Goal: Information Seeking & Learning: Learn about a topic

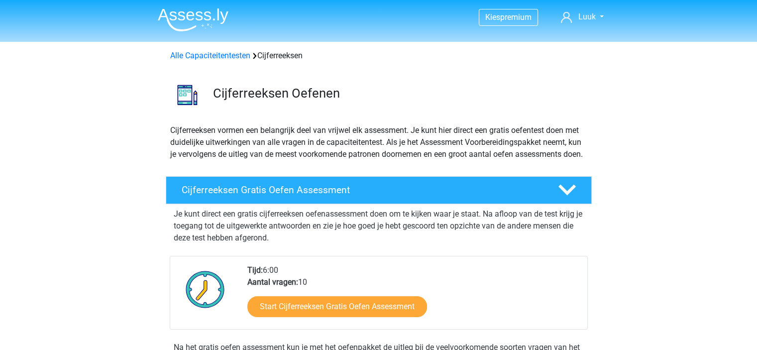
click at [200, 10] on img at bounding box center [193, 19] width 71 height 23
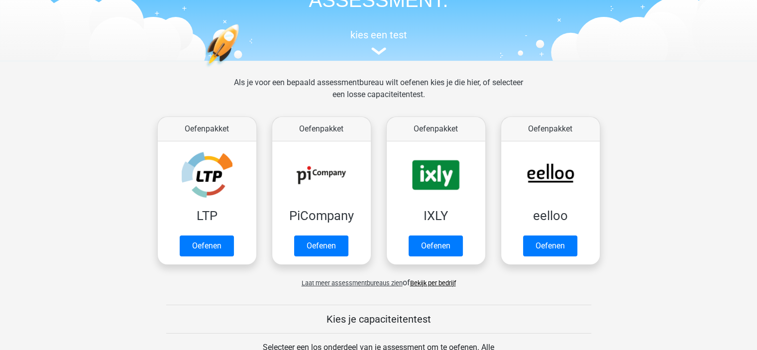
scroll to position [99, 0]
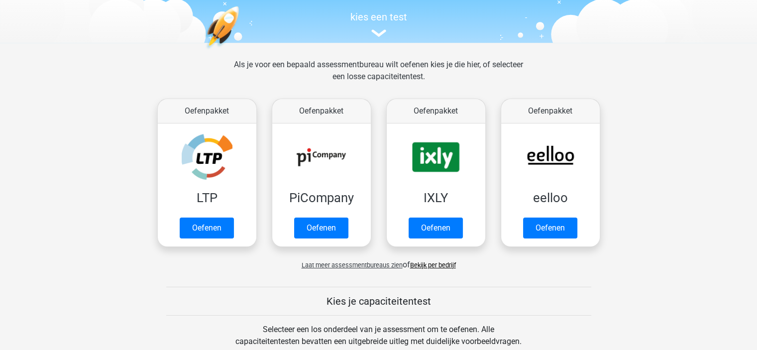
drag, startPoint x: 350, startPoint y: 306, endPoint x: 354, endPoint y: 310, distance: 6.0
drag, startPoint x: 354, startPoint y: 310, endPoint x: 584, endPoint y: 304, distance: 229.9
click at [585, 308] on div "Kies je capaciteitentest" at bounding box center [378, 301] width 473 height 29
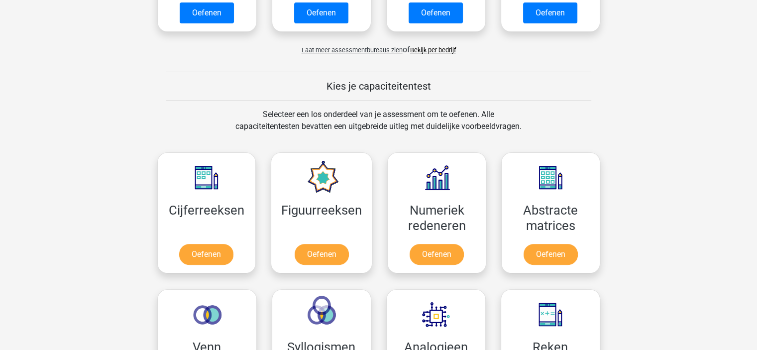
scroll to position [398, 0]
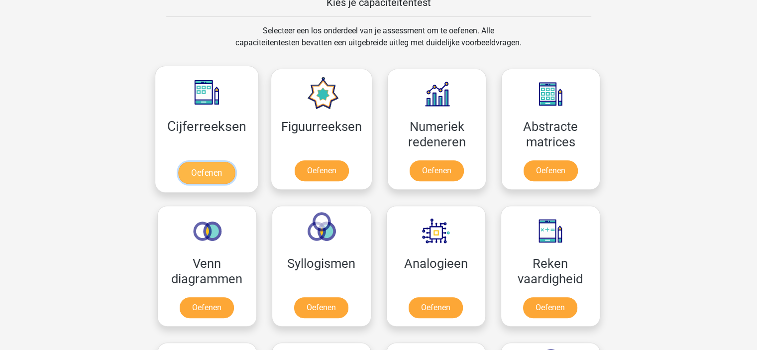
click at [210, 173] on link "Oefenen" at bounding box center [206, 173] width 57 height 22
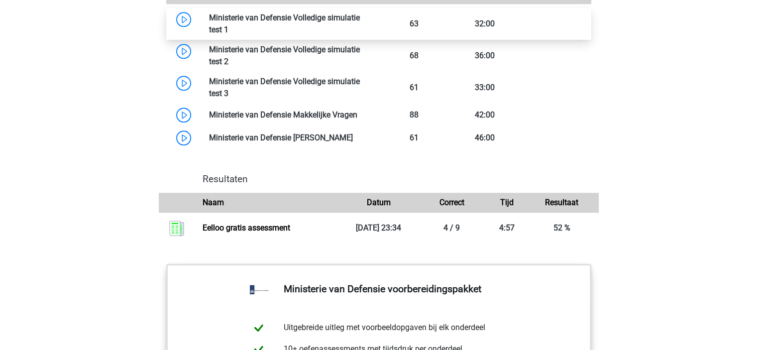
scroll to position [995, 0]
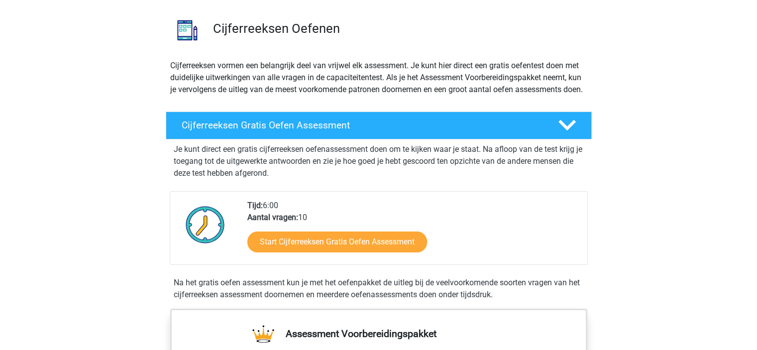
scroll to position [50, 0]
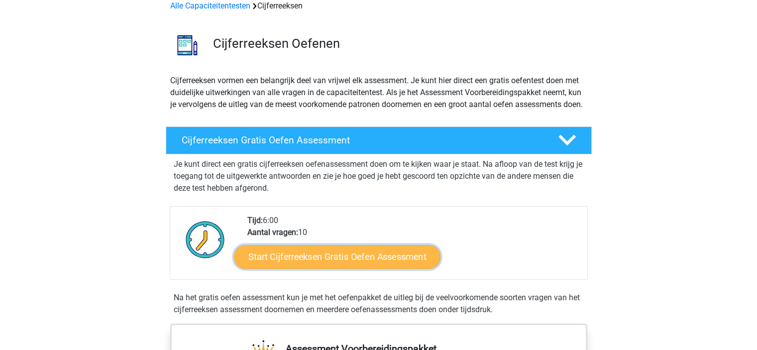
click at [292, 268] on link "Start Cijferreeksen Gratis Oefen Assessment" at bounding box center [337, 256] width 206 height 24
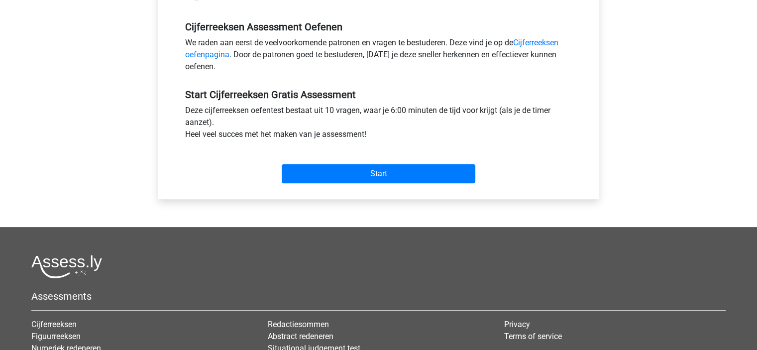
scroll to position [298, 0]
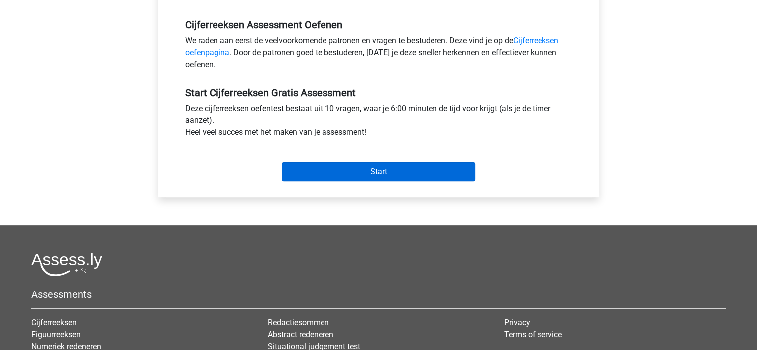
click at [386, 179] on div "Start" at bounding box center [379, 163] width 402 height 43
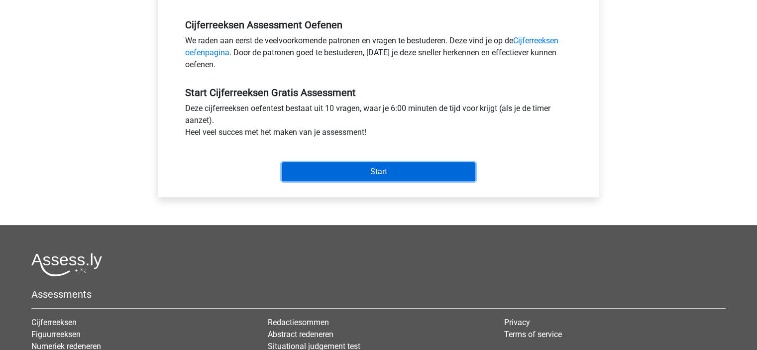
click at [386, 178] on input "Start" at bounding box center [379, 171] width 194 height 19
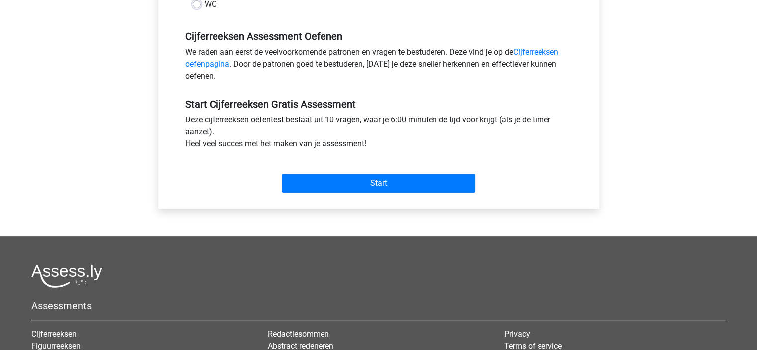
scroll to position [287, 0]
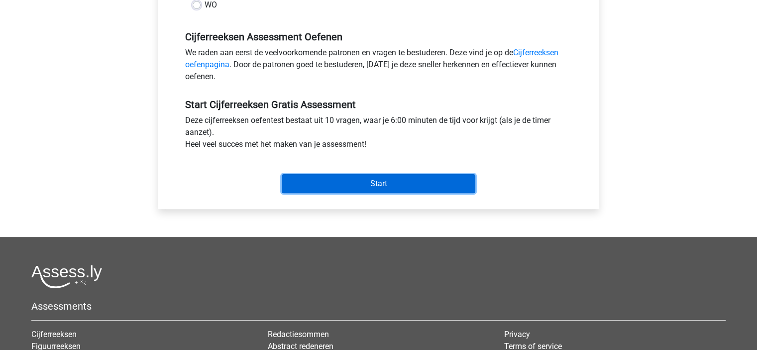
click at [394, 191] on input "Start" at bounding box center [379, 183] width 194 height 19
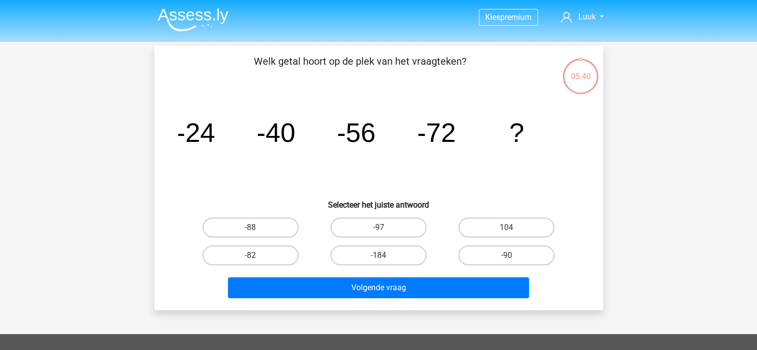
click at [251, 207] on h6 "Selecteer het juiste antwoord" at bounding box center [378, 200] width 417 height 17
click at [267, 225] on label "-88" at bounding box center [250, 227] width 96 height 20
click at [257, 227] on input "-88" at bounding box center [253, 230] width 6 height 6
radio input "true"
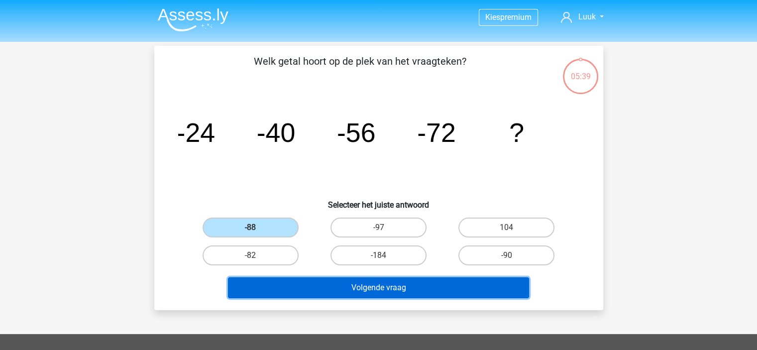
click at [403, 287] on button "Volgende vraag" at bounding box center [378, 287] width 301 height 21
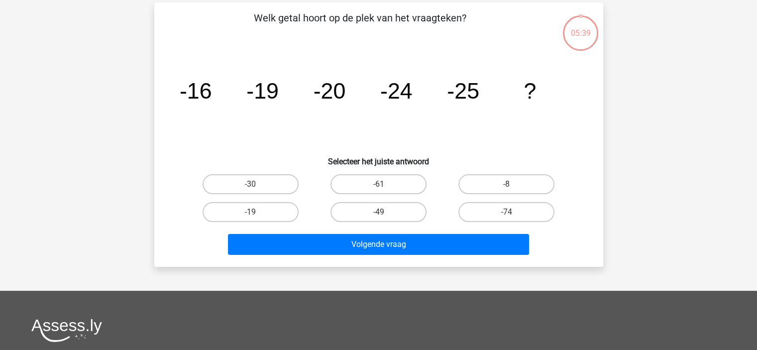
scroll to position [46, 0]
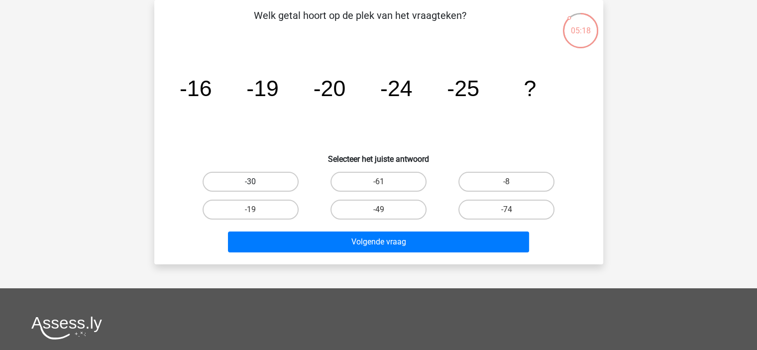
click at [227, 177] on label "-30" at bounding box center [250, 182] width 96 height 20
click at [250, 182] on input "-30" at bounding box center [253, 185] width 6 height 6
radio input "true"
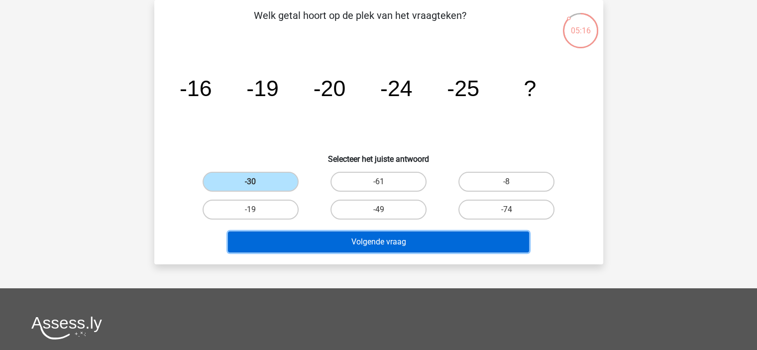
click at [421, 243] on button "Volgende vraag" at bounding box center [378, 241] width 301 height 21
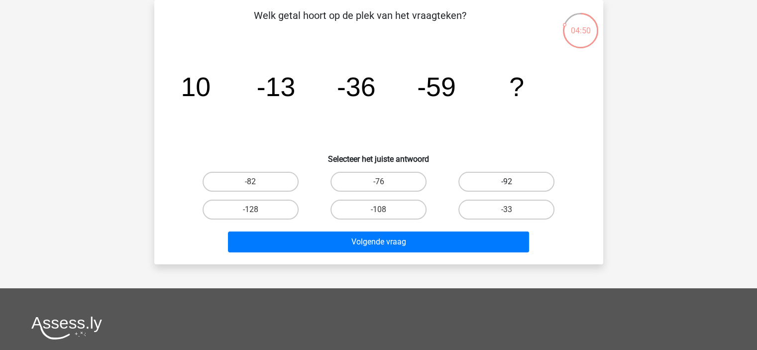
click at [506, 177] on label "-92" at bounding box center [506, 182] width 96 height 20
click at [506, 182] on input "-92" at bounding box center [509, 185] width 6 height 6
radio input "true"
click at [285, 180] on label "-82" at bounding box center [250, 182] width 96 height 20
click at [257, 182] on input "-82" at bounding box center [253, 185] width 6 height 6
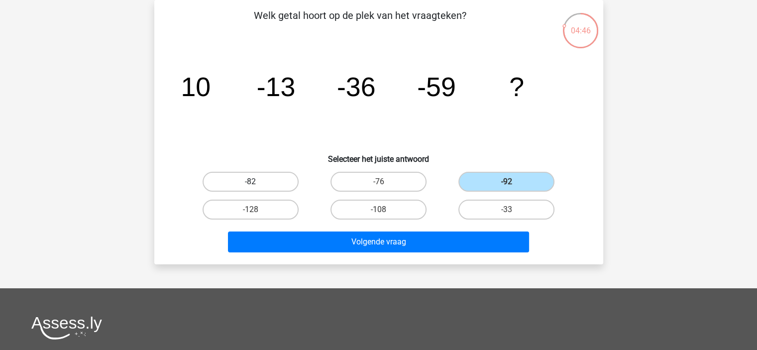
radio input "true"
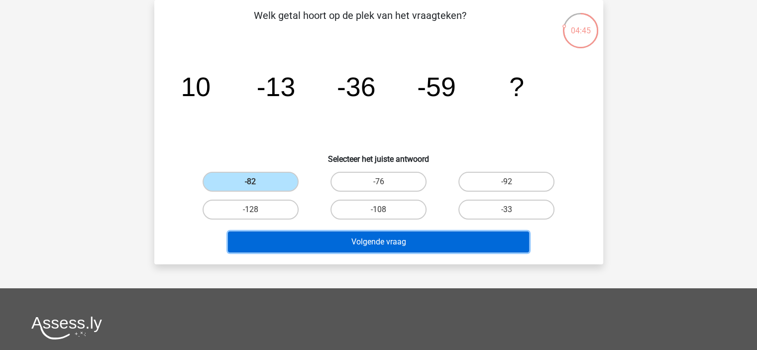
click at [359, 235] on button "Volgende vraag" at bounding box center [378, 241] width 301 height 21
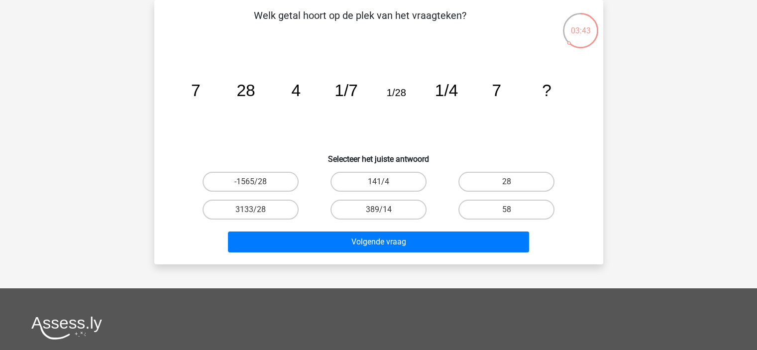
scroll to position [0, 0]
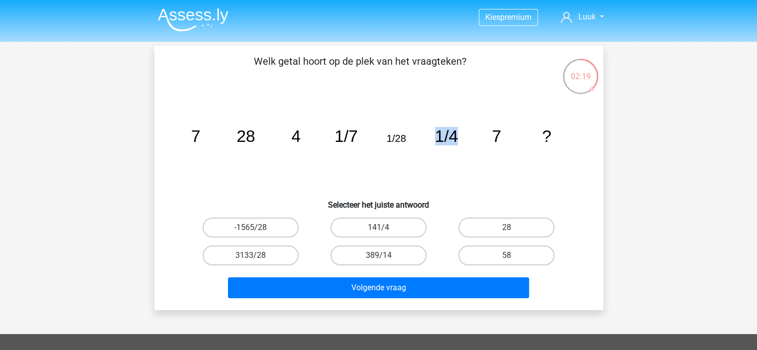
drag, startPoint x: 465, startPoint y: 131, endPoint x: 434, endPoint y: 133, distance: 31.4
click at [434, 133] on icon "image/svg+xml 7 28 4 1/7 1/28 1/4 7 ?" at bounding box center [378, 142] width 401 height 100
drag, startPoint x: 504, startPoint y: 133, endPoint x: 493, endPoint y: 135, distance: 11.1
click at [492, 135] on icon "image/svg+xml 7 28 4 1/7 1/28 1/4 7 ?" at bounding box center [378, 142] width 401 height 100
drag, startPoint x: 542, startPoint y: 134, endPoint x: 553, endPoint y: 134, distance: 10.9
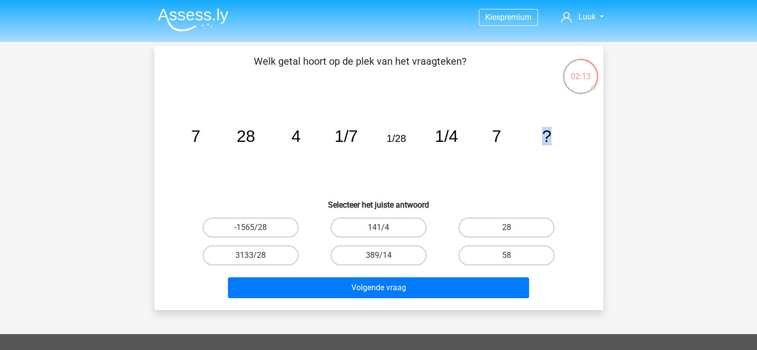
click at [553, 134] on icon "image/svg+xml 7 28 4 1/7 1/28 1/4 7 ?" at bounding box center [378, 142] width 401 height 100
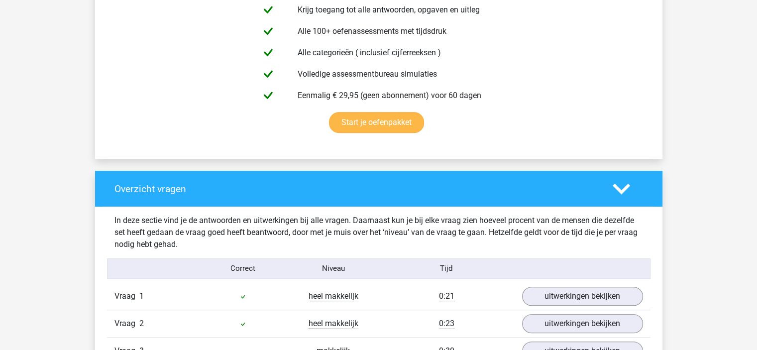
scroll to position [647, 0]
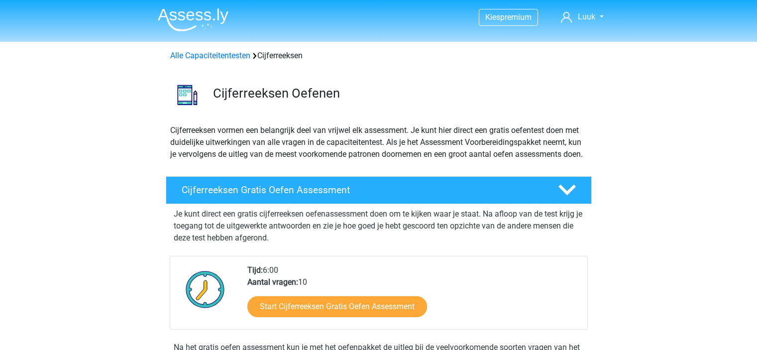
scroll to position [50, 0]
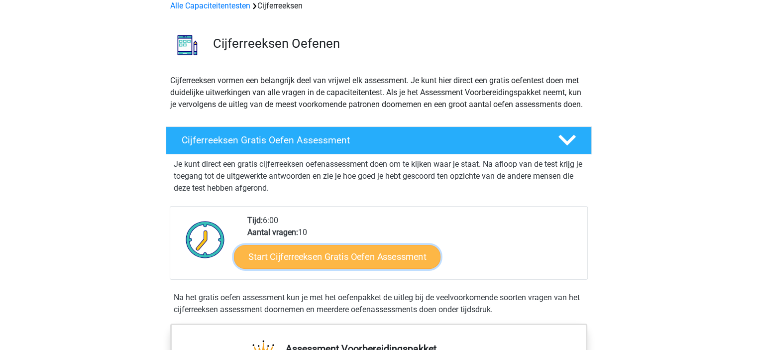
click at [332, 268] on link "Start Cijferreeksen Gratis Oefen Assessment" at bounding box center [337, 256] width 206 height 24
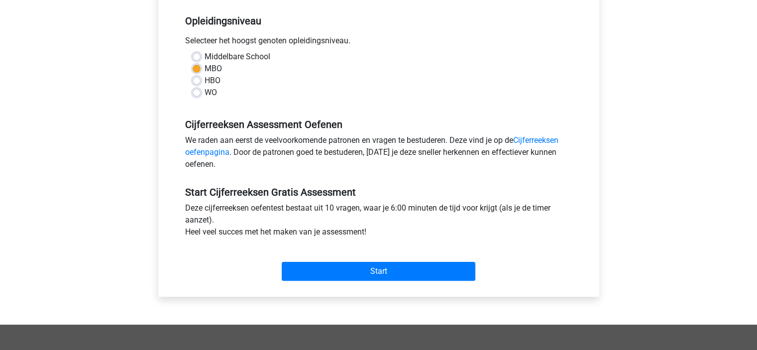
scroll to position [298, 0]
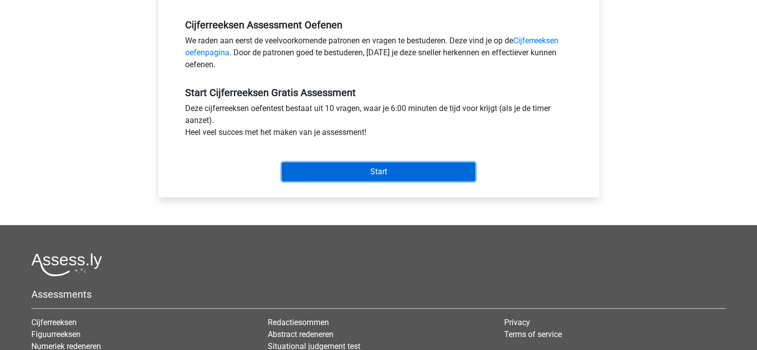
click at [325, 179] on input "Start" at bounding box center [379, 171] width 194 height 19
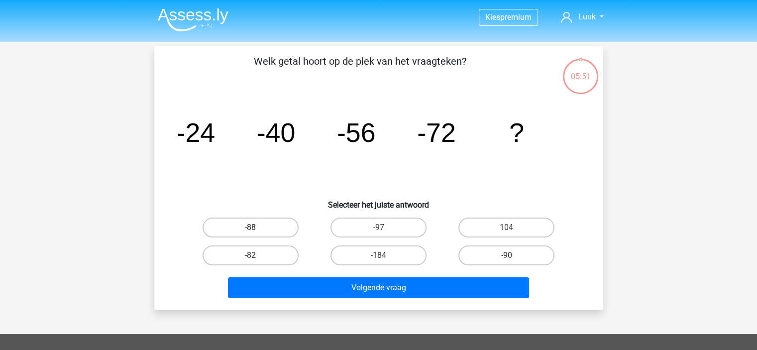
click at [291, 226] on label "-88" at bounding box center [250, 227] width 96 height 20
click at [257, 227] on input "-88" at bounding box center [253, 230] width 6 height 6
radio input "true"
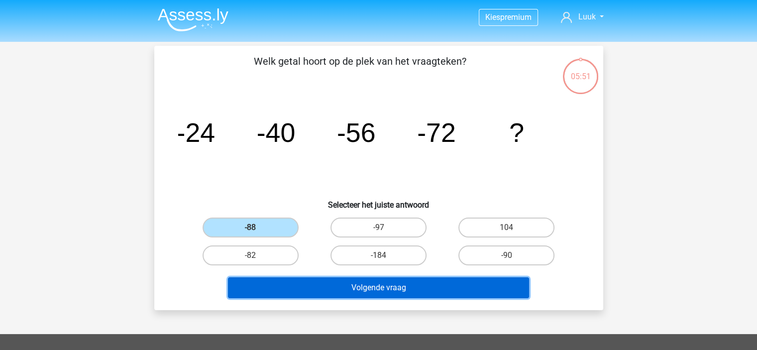
click at [320, 290] on button "Volgende vraag" at bounding box center [378, 287] width 301 height 21
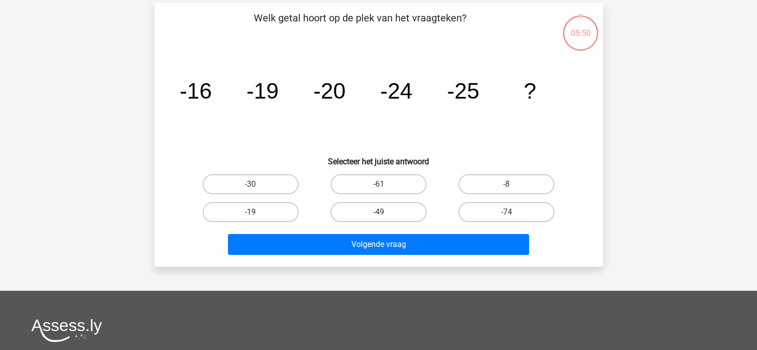
scroll to position [46, 0]
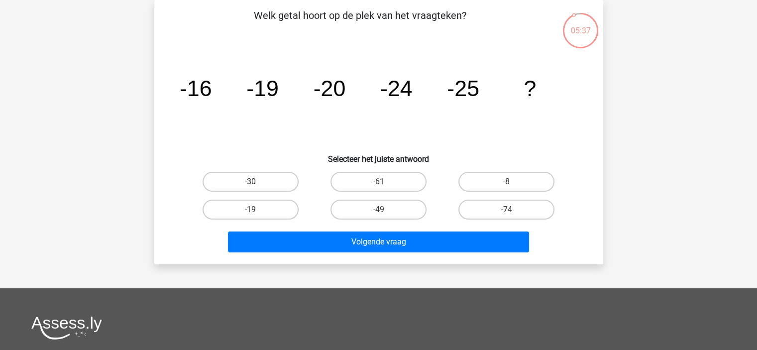
click at [276, 180] on label "-30" at bounding box center [250, 182] width 96 height 20
click at [257, 182] on input "-30" at bounding box center [253, 185] width 6 height 6
radio input "true"
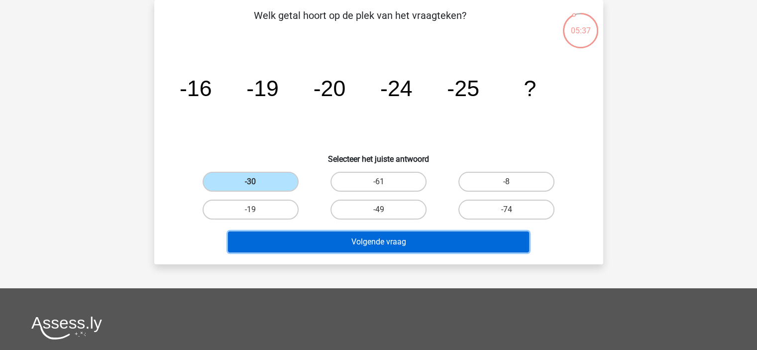
click at [328, 240] on button "Volgende vraag" at bounding box center [378, 241] width 301 height 21
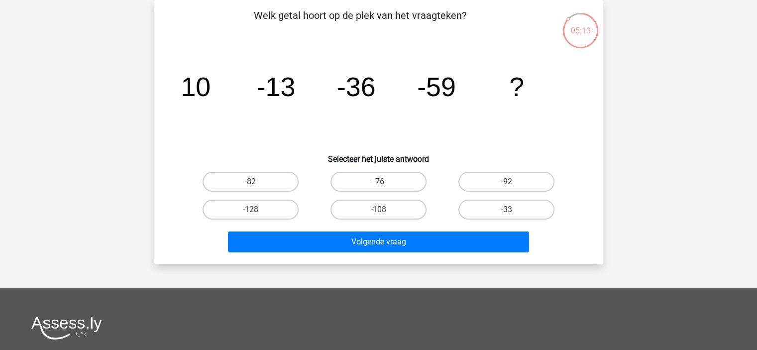
click at [239, 178] on label "-82" at bounding box center [250, 182] width 96 height 20
click at [250, 182] on input "-82" at bounding box center [253, 185] width 6 height 6
radio input "true"
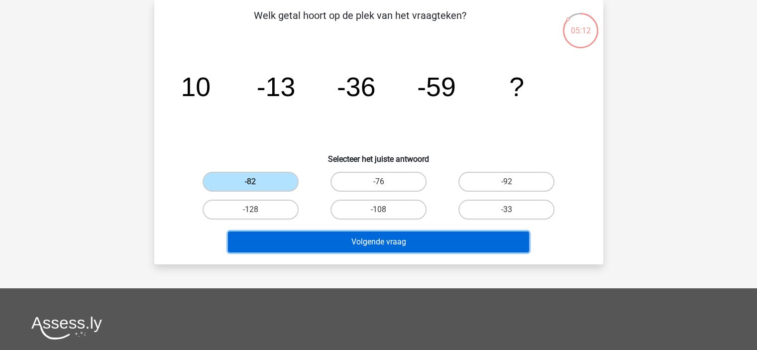
click at [291, 232] on button "Volgende vraag" at bounding box center [378, 241] width 301 height 21
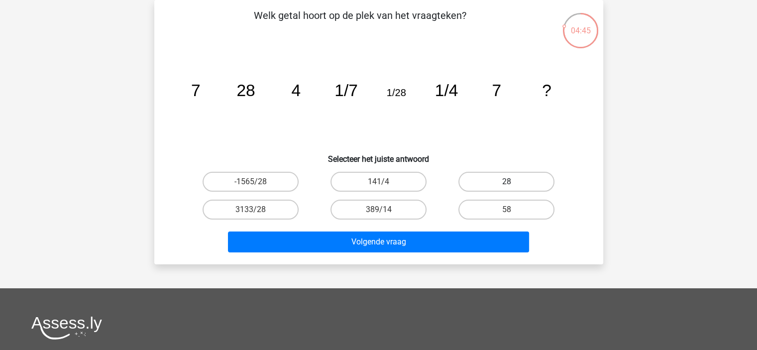
click at [474, 178] on label "28" at bounding box center [506, 182] width 96 height 20
click at [506, 182] on input "28" at bounding box center [509, 185] width 6 height 6
radio input "true"
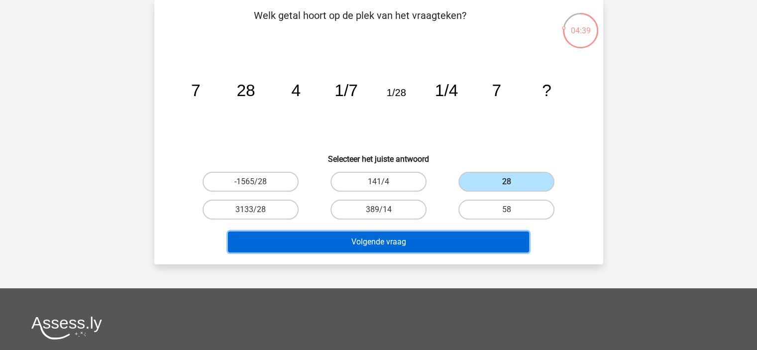
click at [423, 242] on button "Volgende vraag" at bounding box center [378, 241] width 301 height 21
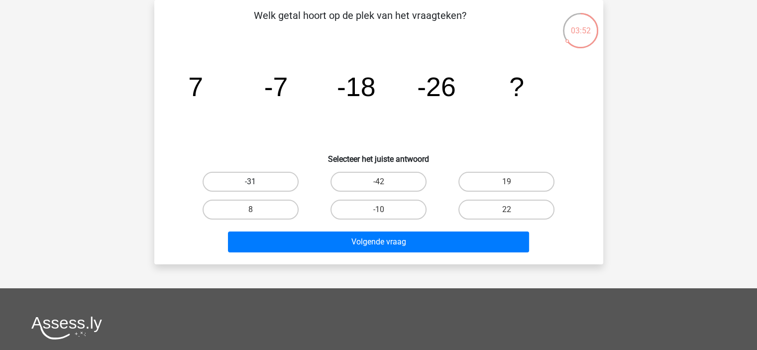
click at [256, 173] on label "-31" at bounding box center [250, 182] width 96 height 20
click at [256, 182] on input "-31" at bounding box center [253, 185] width 6 height 6
radio input "true"
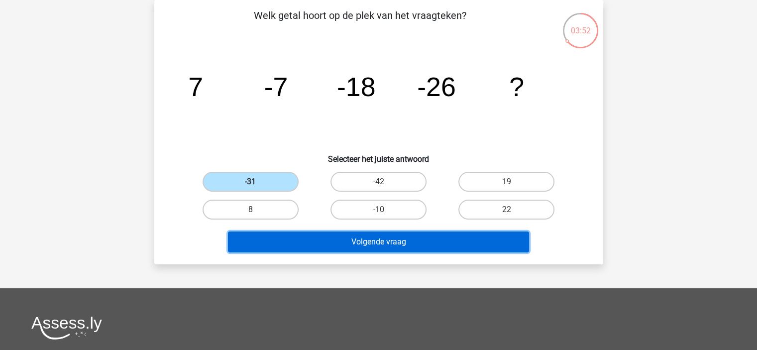
click at [305, 238] on button "Volgende vraag" at bounding box center [378, 241] width 301 height 21
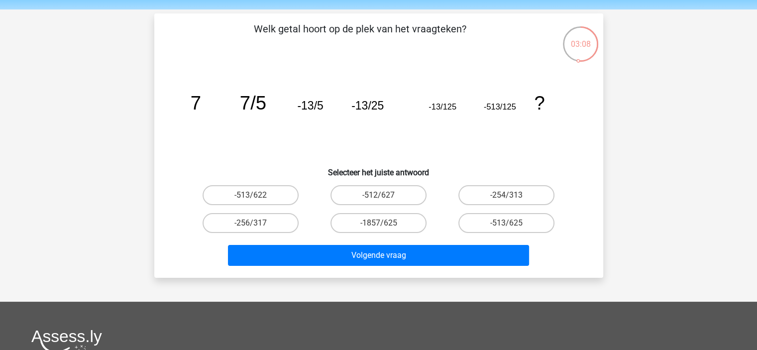
scroll to position [50, 0]
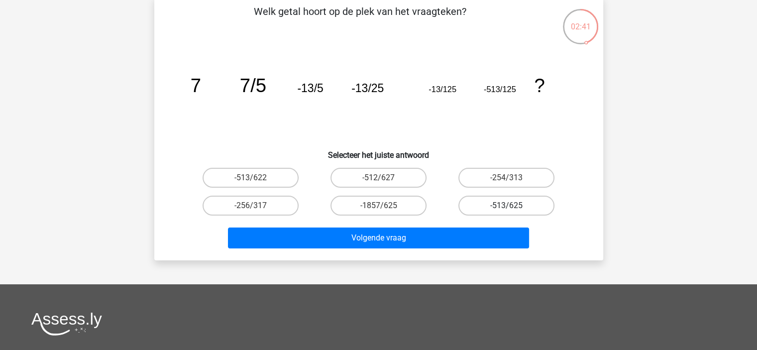
click at [533, 207] on label "-513/625" at bounding box center [506, 206] width 96 height 20
click at [513, 207] on input "-513/625" at bounding box center [509, 208] width 6 height 6
radio input "true"
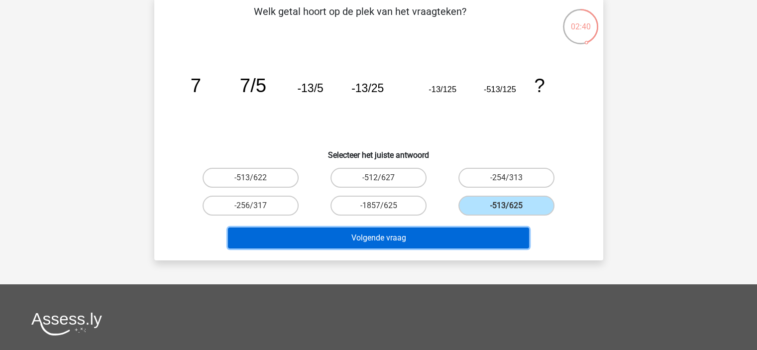
click at [449, 238] on button "Volgende vraag" at bounding box center [378, 237] width 301 height 21
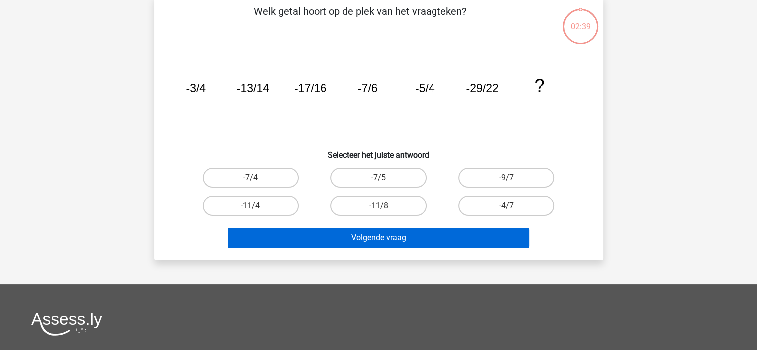
scroll to position [46, 0]
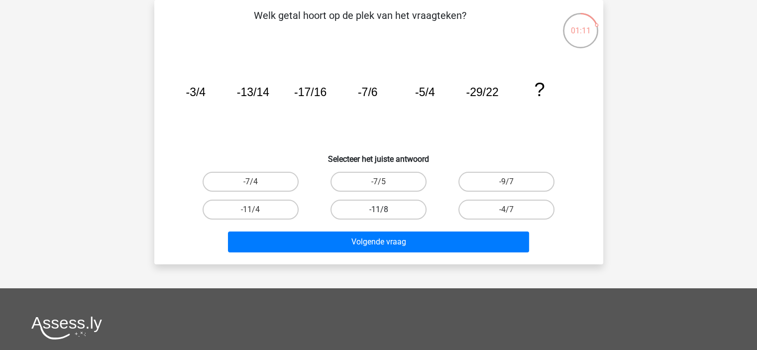
click at [369, 211] on label "-11/8" at bounding box center [378, 209] width 96 height 20
click at [378, 211] on input "-11/8" at bounding box center [381, 212] width 6 height 6
radio input "true"
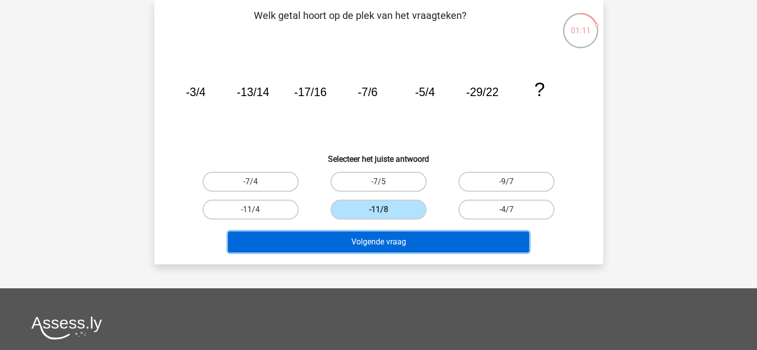
click at [390, 241] on button "Volgende vraag" at bounding box center [378, 241] width 301 height 21
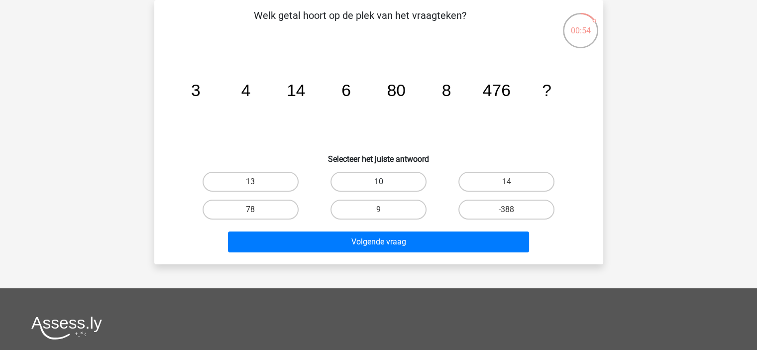
click at [393, 187] on label "10" at bounding box center [378, 182] width 96 height 20
click at [385, 187] on input "10" at bounding box center [381, 185] width 6 height 6
radio input "true"
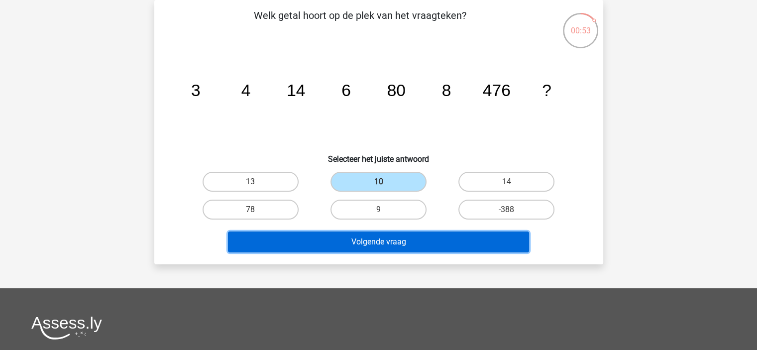
click at [393, 242] on button "Volgende vraag" at bounding box center [378, 241] width 301 height 21
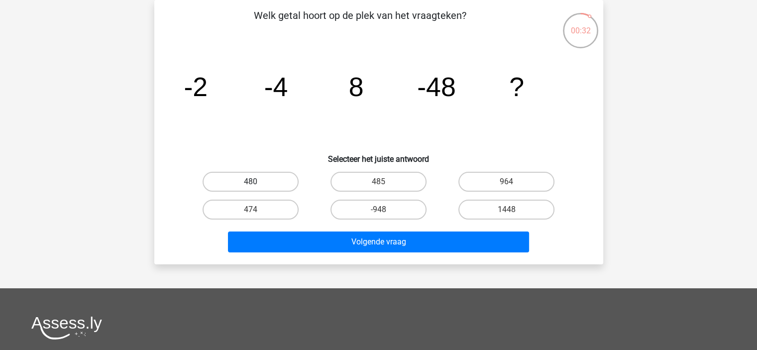
click at [270, 187] on label "480" at bounding box center [250, 182] width 96 height 20
click at [257, 187] on input "480" at bounding box center [253, 185] width 6 height 6
radio input "true"
click at [367, 183] on label "485" at bounding box center [378, 182] width 96 height 20
click at [378, 183] on input "485" at bounding box center [381, 185] width 6 height 6
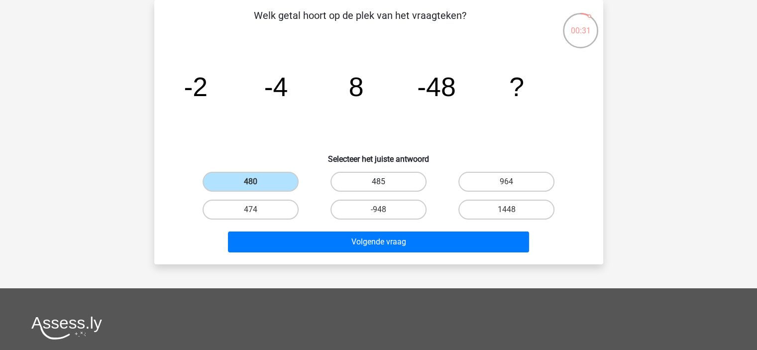
radio input "true"
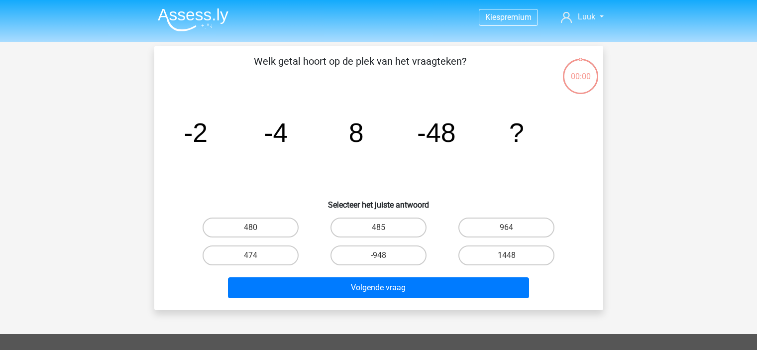
scroll to position [46, 0]
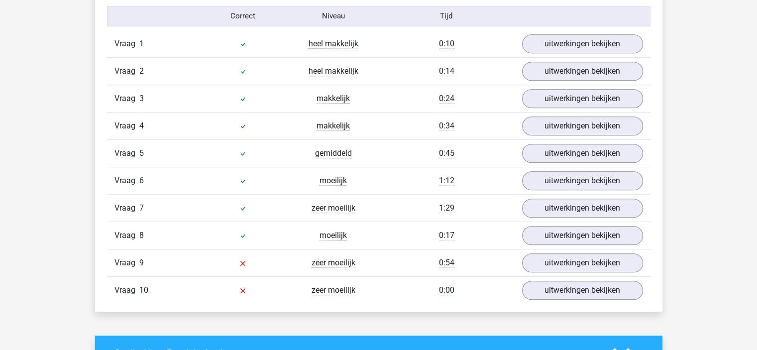
scroll to position [846, 0]
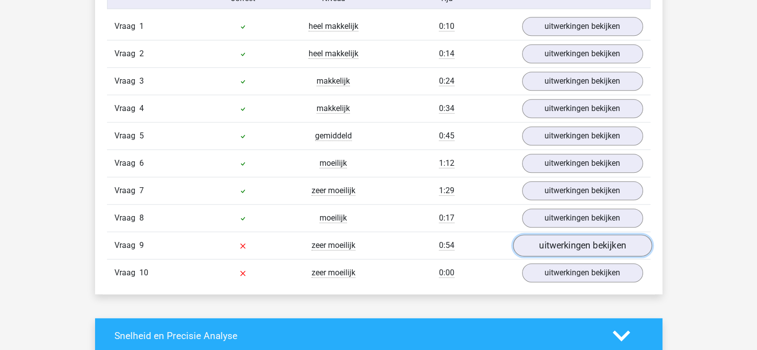
click at [569, 248] on link "uitwerkingen bekijken" at bounding box center [581, 245] width 139 height 22
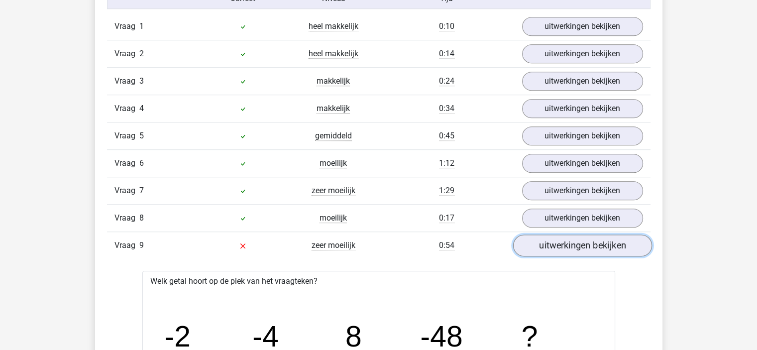
click at [574, 246] on link "uitwerkingen bekijken" at bounding box center [581, 245] width 139 height 22
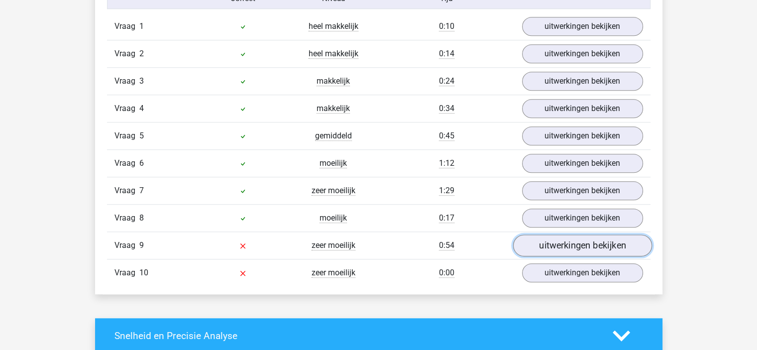
click at [617, 251] on link "uitwerkingen bekijken" at bounding box center [581, 245] width 139 height 22
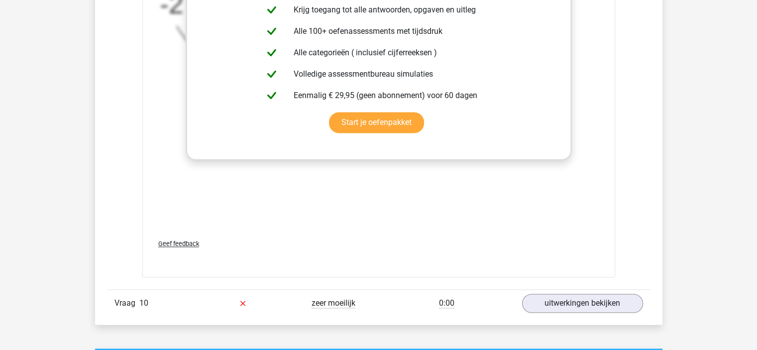
scroll to position [1443, 0]
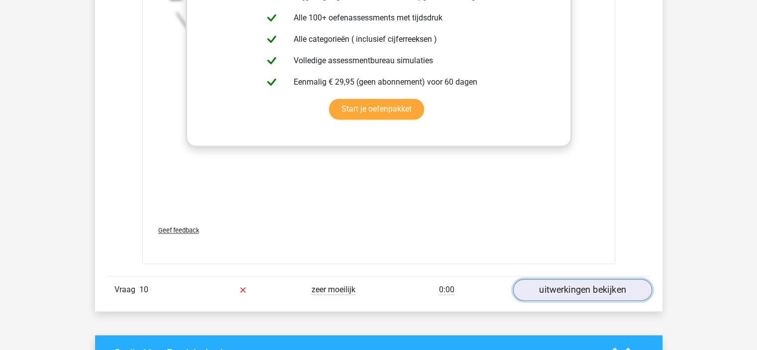
click at [584, 286] on link "uitwerkingen bekijken" at bounding box center [581, 290] width 139 height 22
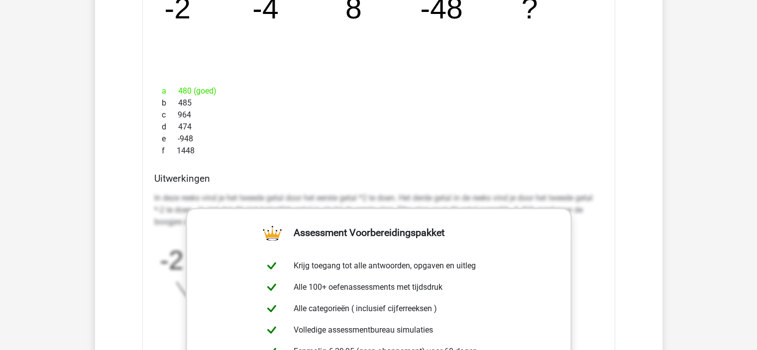
scroll to position [1045, 0]
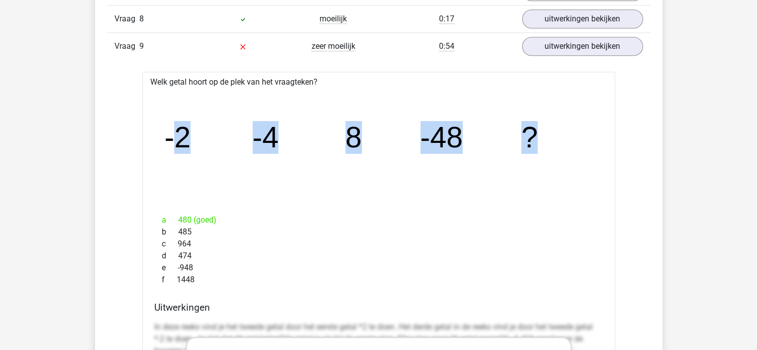
drag, startPoint x: 173, startPoint y: 135, endPoint x: 587, endPoint y: 114, distance: 414.4
click at [587, 114] on icon "image/svg+xml -2 -4 8 -48 ?" at bounding box center [378, 147] width 441 height 110
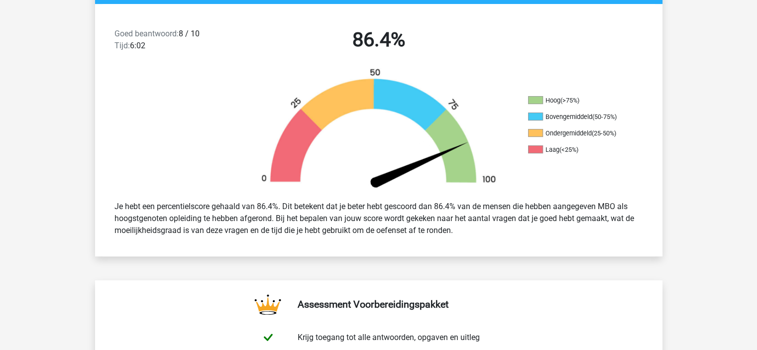
scroll to position [0, 0]
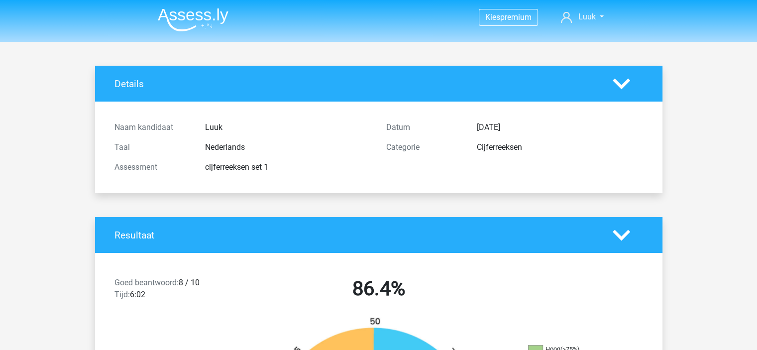
click at [195, 30] on img at bounding box center [193, 19] width 71 height 23
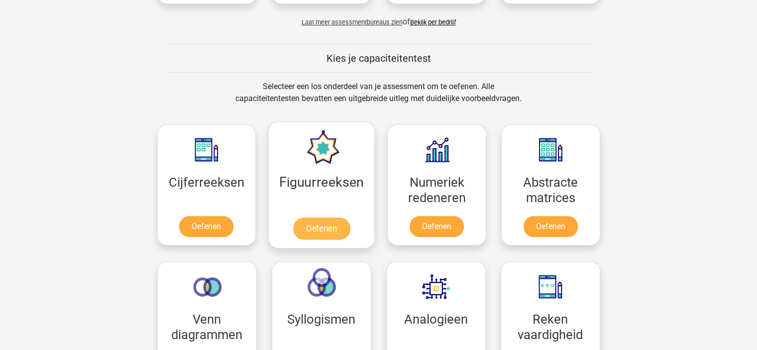
scroll to position [348, 0]
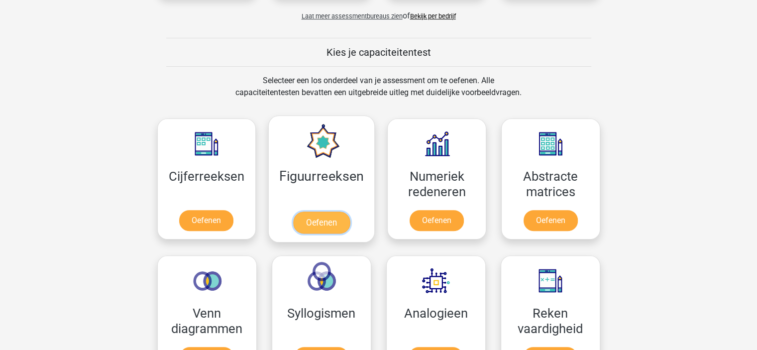
click at [330, 218] on link "Oefenen" at bounding box center [321, 222] width 57 height 22
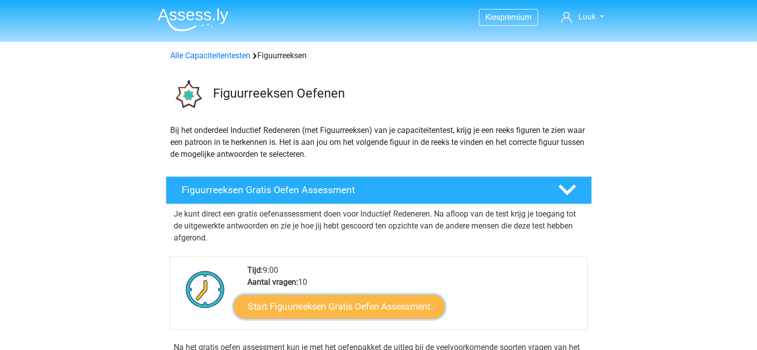
click at [309, 304] on link "Start Figuurreeksen Gratis Oefen Assessment" at bounding box center [338, 306] width 211 height 24
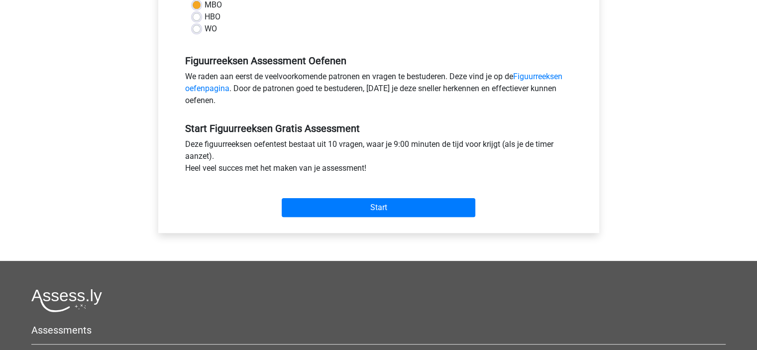
scroll to position [298, 0]
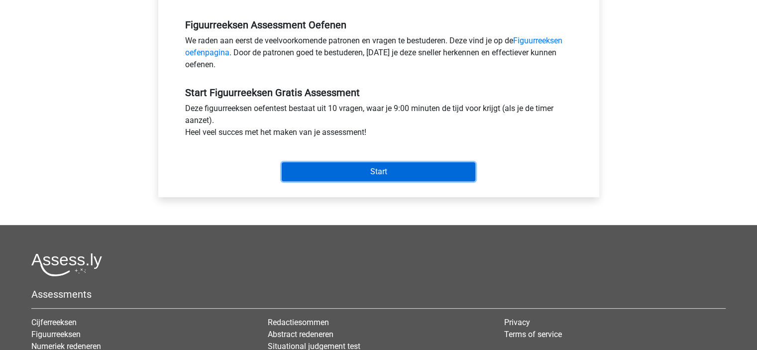
click at [326, 175] on input "Start" at bounding box center [379, 171] width 194 height 19
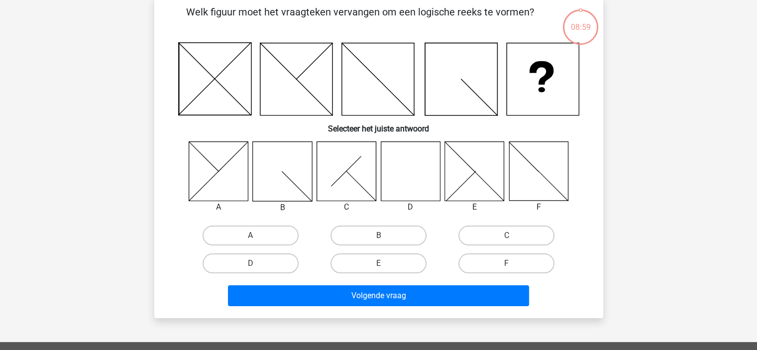
scroll to position [50, 0]
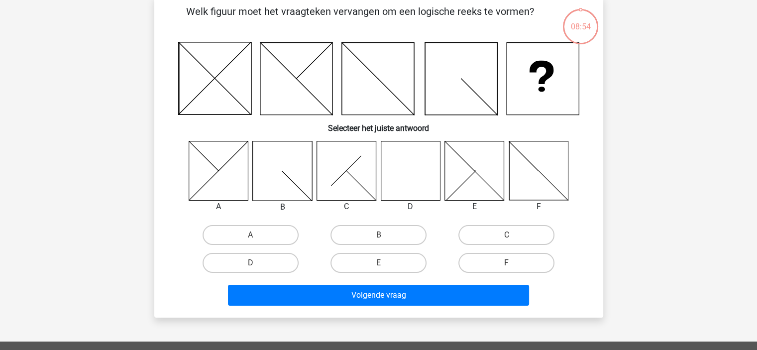
click at [432, 173] on icon at bounding box center [410, 170] width 59 height 59
click at [279, 264] on label "D" at bounding box center [250, 263] width 96 height 20
click at [257, 264] on input "D" at bounding box center [253, 266] width 6 height 6
radio input "true"
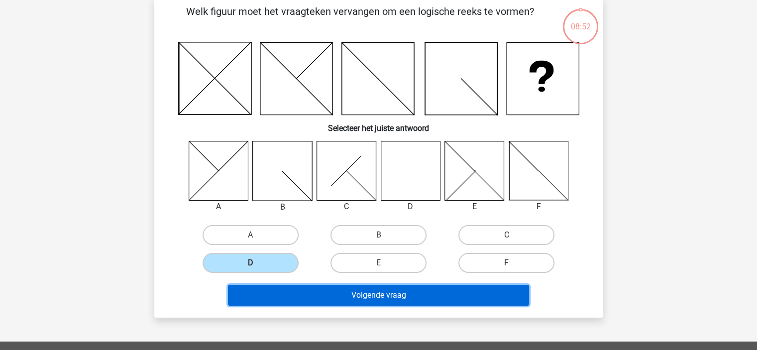
click at [346, 285] on button "Volgende vraag" at bounding box center [378, 295] width 301 height 21
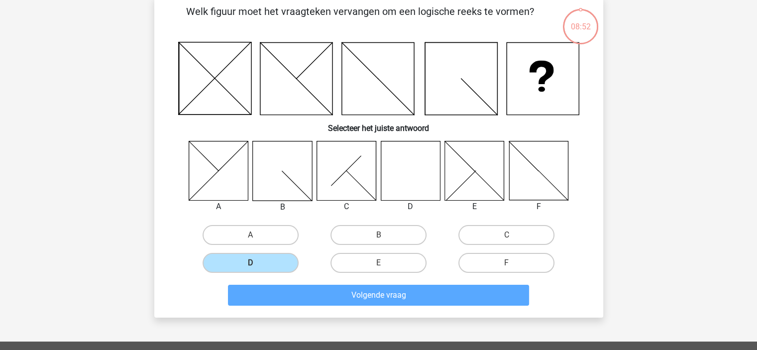
scroll to position [46, 0]
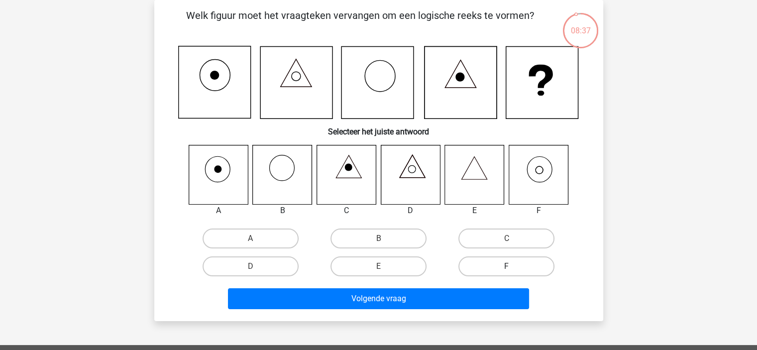
click at [492, 263] on label "F" at bounding box center [506, 266] width 96 height 20
click at [506, 266] on input "F" at bounding box center [509, 269] width 6 height 6
radio input "true"
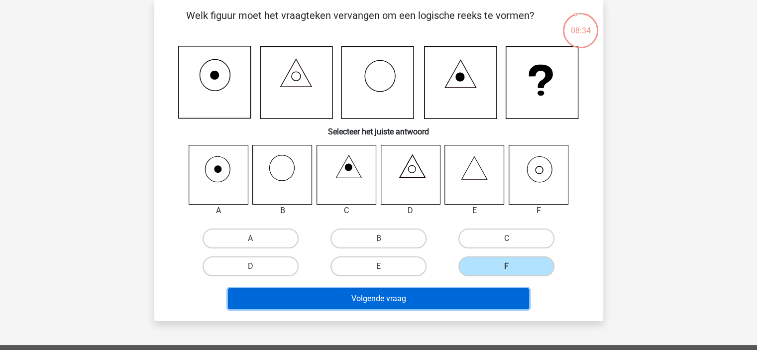
click at [461, 301] on button "Volgende vraag" at bounding box center [378, 298] width 301 height 21
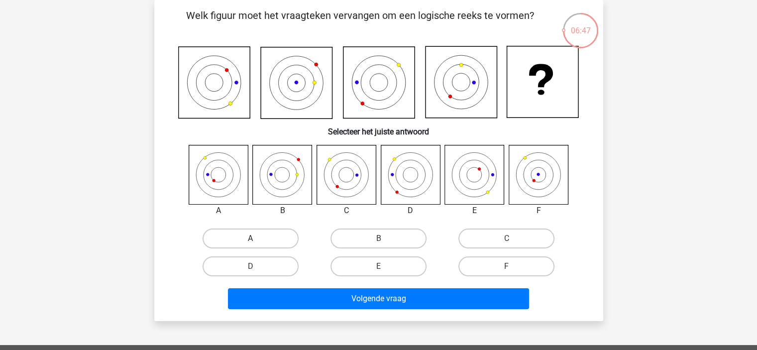
drag, startPoint x: 258, startPoint y: 240, endPoint x: 271, endPoint y: 246, distance: 14.5
click at [259, 240] on label "A" at bounding box center [250, 238] width 96 height 20
click at [257, 240] on input "A" at bounding box center [253, 241] width 6 height 6
radio input "true"
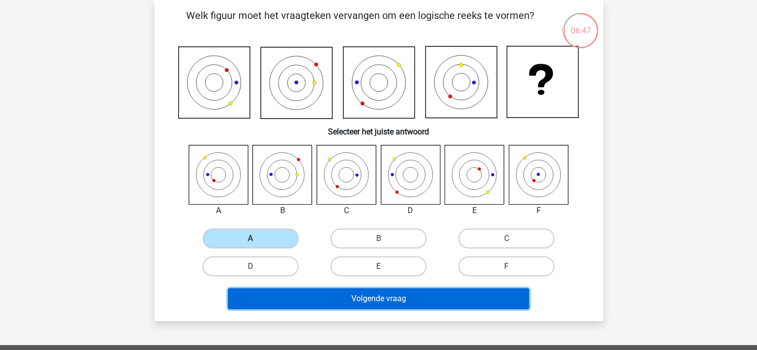
click at [292, 300] on button "Volgende vraag" at bounding box center [378, 298] width 301 height 21
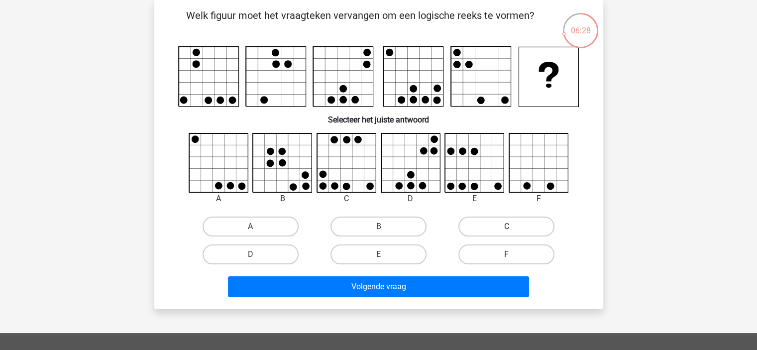
click at [479, 232] on label "C" at bounding box center [506, 226] width 96 height 20
click at [506, 232] on input "C" at bounding box center [509, 229] width 6 height 6
radio input "true"
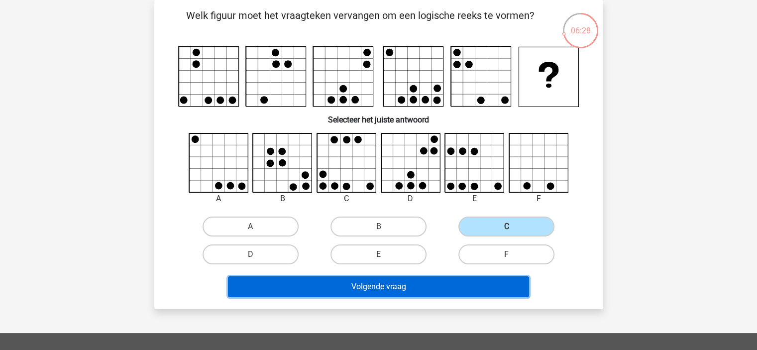
click at [443, 291] on button "Volgende vraag" at bounding box center [378, 286] width 301 height 21
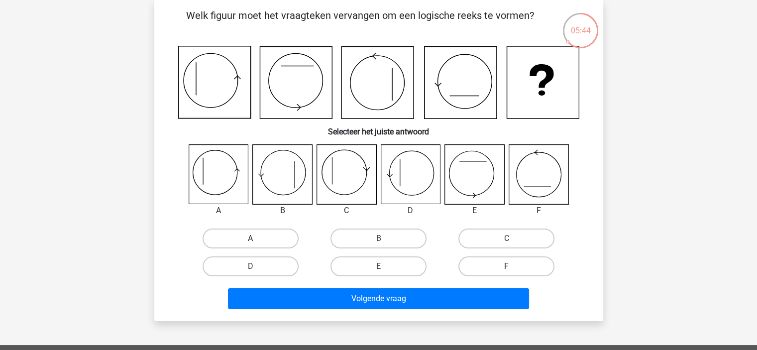
click at [281, 230] on label "A" at bounding box center [250, 238] width 96 height 20
click at [257, 238] on input "A" at bounding box center [253, 241] width 6 height 6
radio input "true"
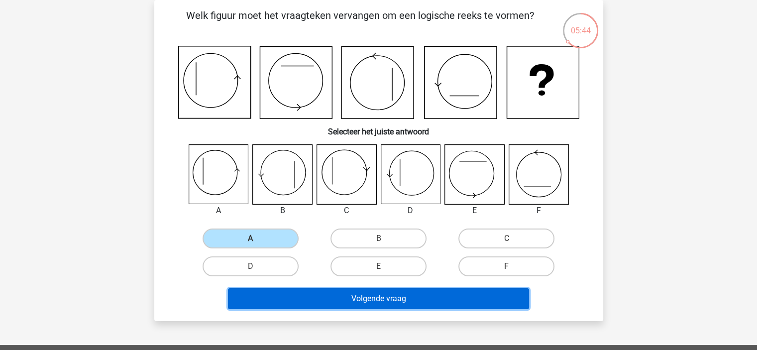
click at [319, 296] on button "Volgende vraag" at bounding box center [378, 298] width 301 height 21
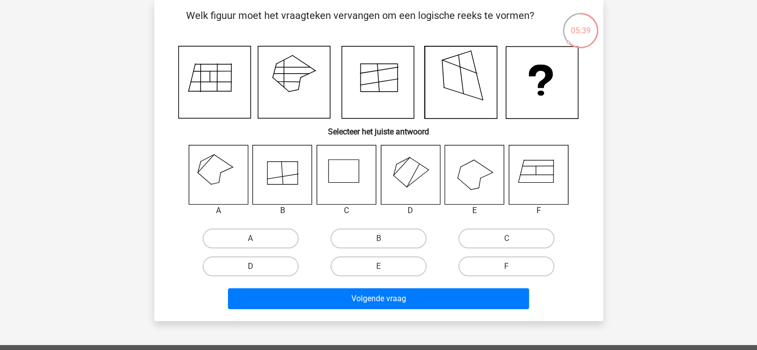
click at [231, 268] on label "D" at bounding box center [250, 266] width 96 height 20
click at [250, 268] on input "D" at bounding box center [253, 269] width 6 height 6
radio input "true"
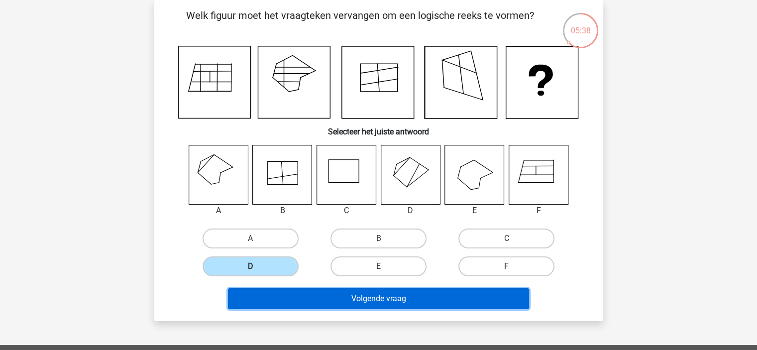
click at [308, 295] on button "Volgende vraag" at bounding box center [378, 298] width 301 height 21
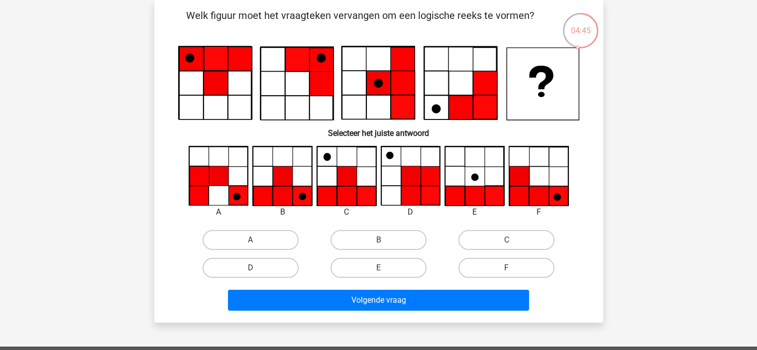
click at [384, 242] on input "B" at bounding box center [381, 243] width 6 height 6
radio input "true"
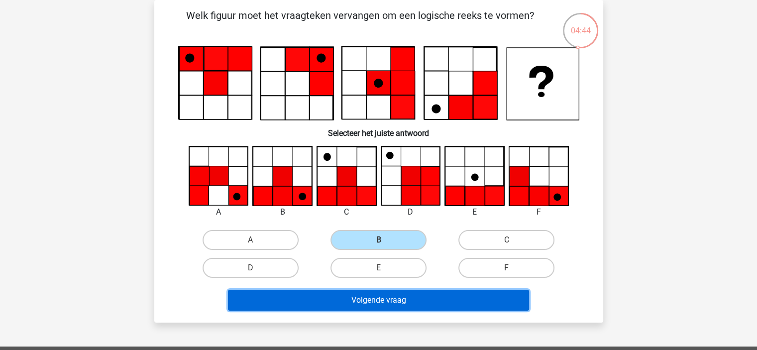
click at [408, 298] on button "Volgende vraag" at bounding box center [378, 300] width 301 height 21
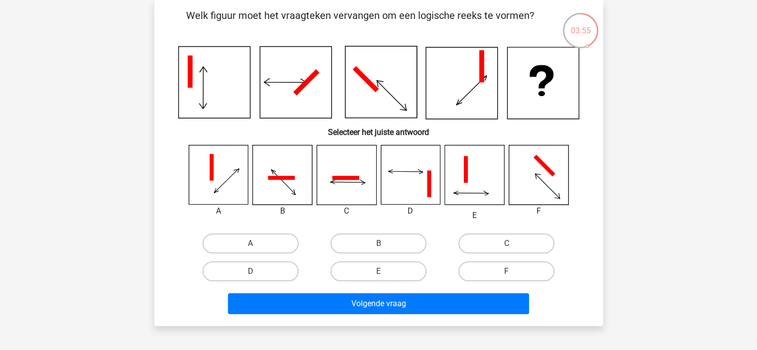
click at [253, 274] on input "D" at bounding box center [253, 274] width 6 height 6
radio input "true"
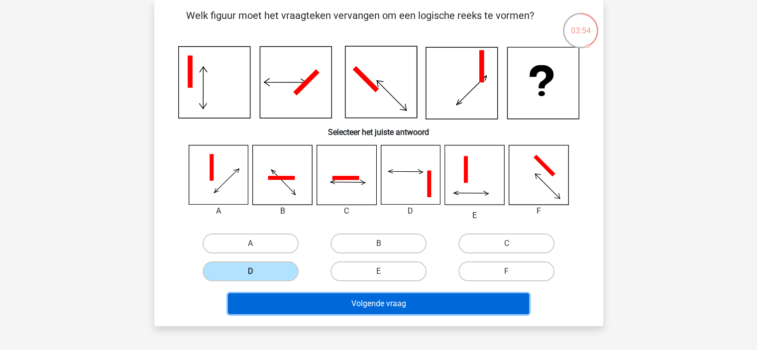
click at [309, 301] on button "Volgende vraag" at bounding box center [378, 303] width 301 height 21
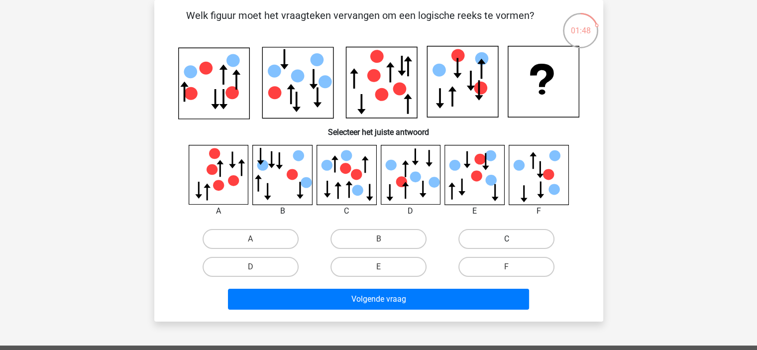
click at [525, 232] on label "C" at bounding box center [506, 239] width 96 height 20
click at [513, 239] on input "C" at bounding box center [509, 242] width 6 height 6
radio input "true"
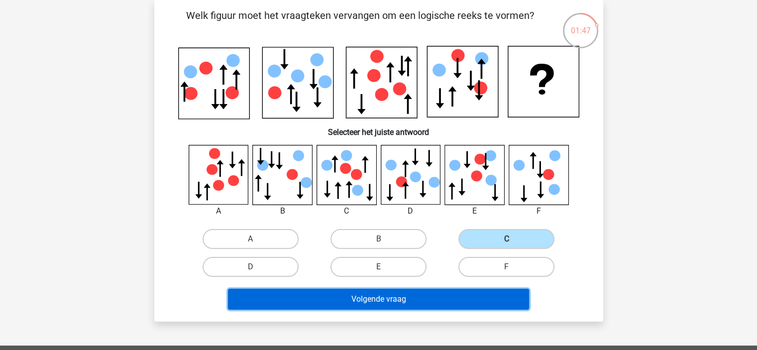
click at [398, 291] on button "Volgende vraag" at bounding box center [378, 299] width 301 height 21
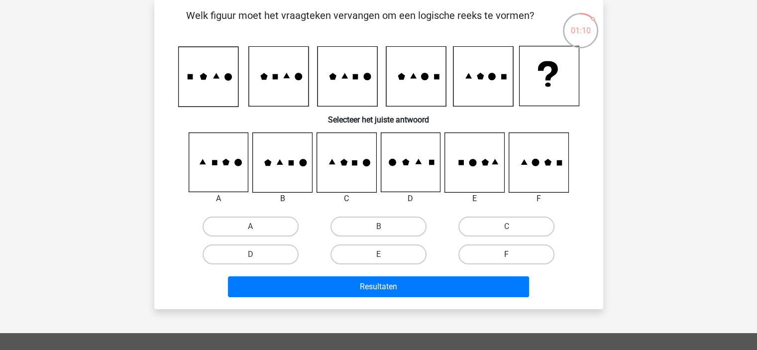
click at [534, 250] on label "F" at bounding box center [506, 254] width 96 height 20
click at [513, 254] on input "F" at bounding box center [509, 257] width 6 height 6
radio input "true"
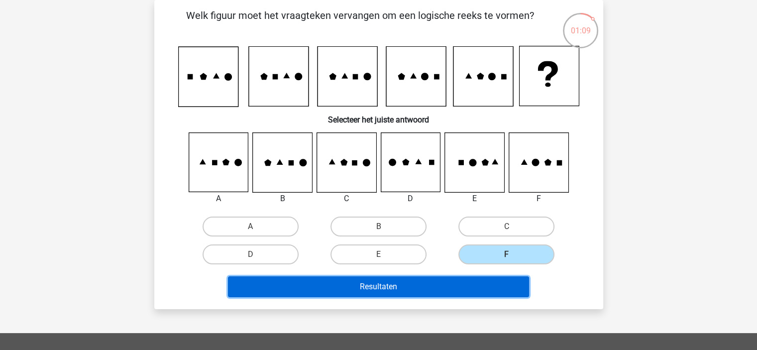
click at [463, 283] on button "Resultaten" at bounding box center [378, 286] width 301 height 21
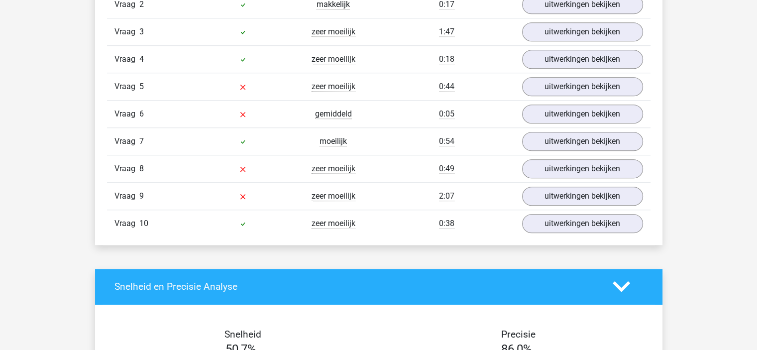
scroll to position [895, 0]
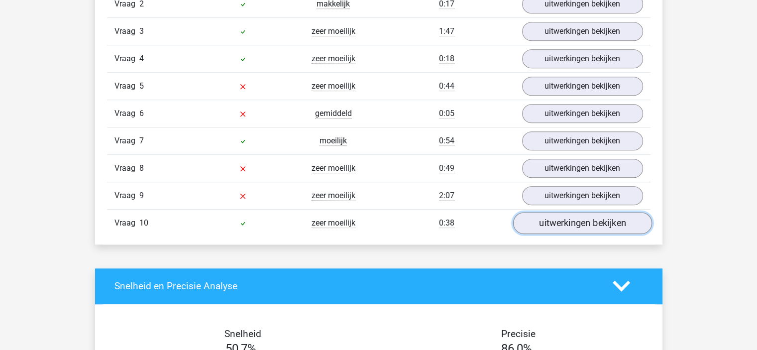
click at [586, 225] on link "uitwerkingen bekijken" at bounding box center [581, 223] width 139 height 22
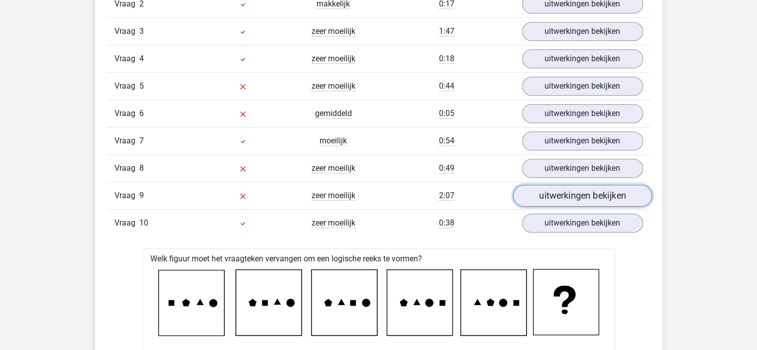
click at [571, 195] on link "uitwerkingen bekijken" at bounding box center [581, 196] width 139 height 22
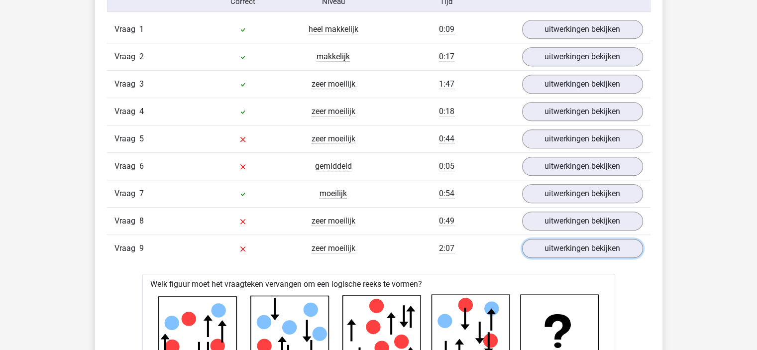
scroll to position [746, 0]
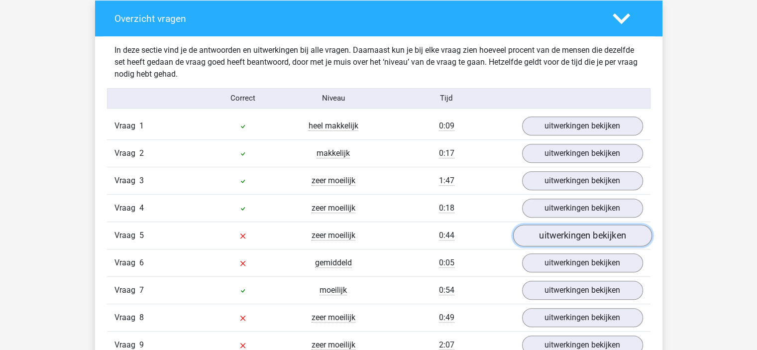
click at [601, 234] on link "uitwerkingen bekijken" at bounding box center [581, 235] width 139 height 22
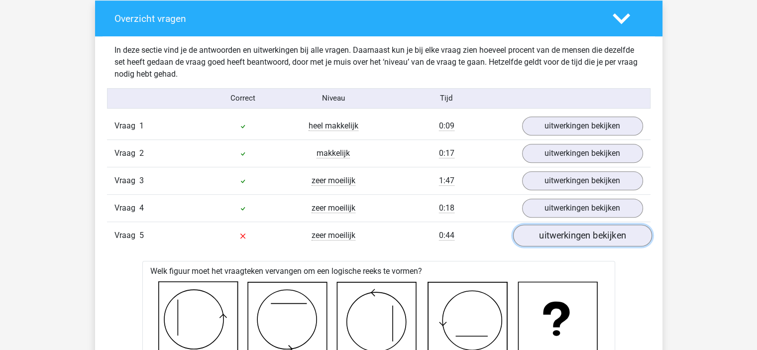
click at [601, 234] on link "uitwerkingen bekijken" at bounding box center [581, 235] width 139 height 22
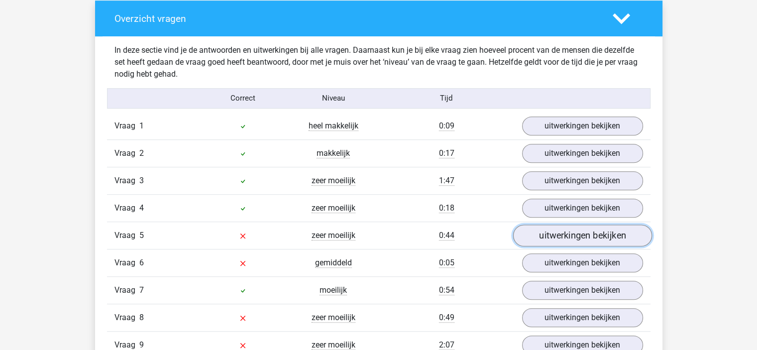
click at [601, 234] on link "uitwerkingen bekijken" at bounding box center [581, 235] width 139 height 22
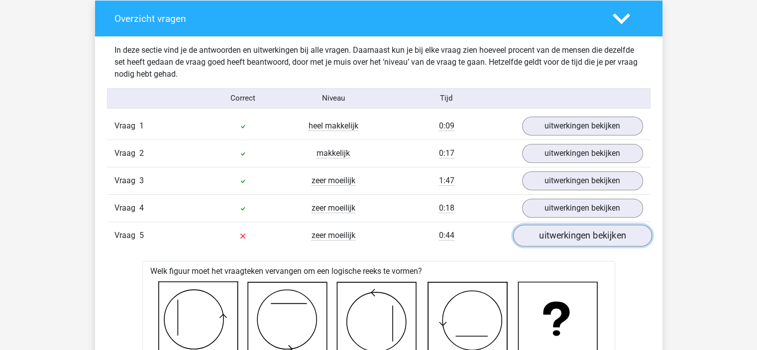
click at [601, 234] on link "uitwerkingen bekijken" at bounding box center [581, 235] width 139 height 22
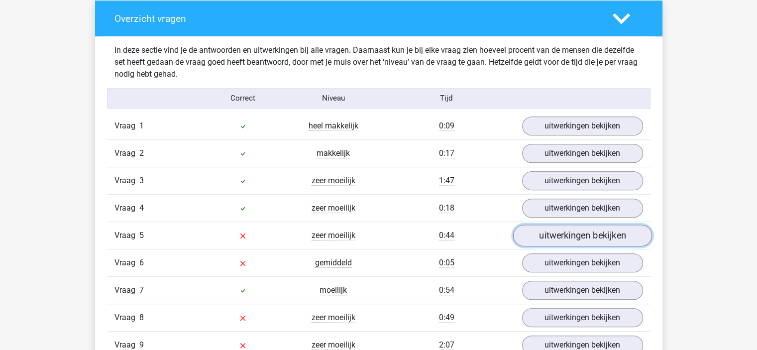
click at [595, 230] on link "uitwerkingen bekijken" at bounding box center [581, 235] width 139 height 22
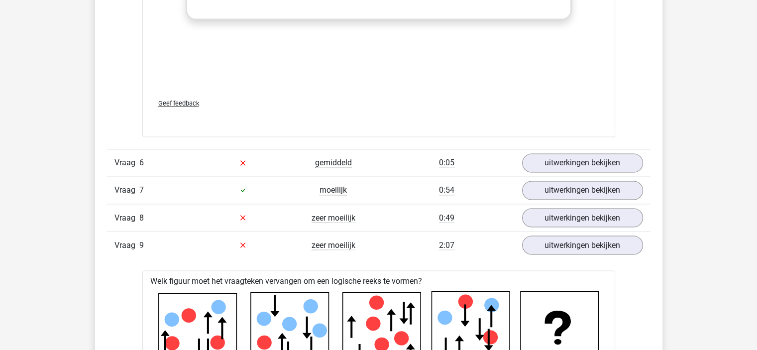
scroll to position [1691, 0]
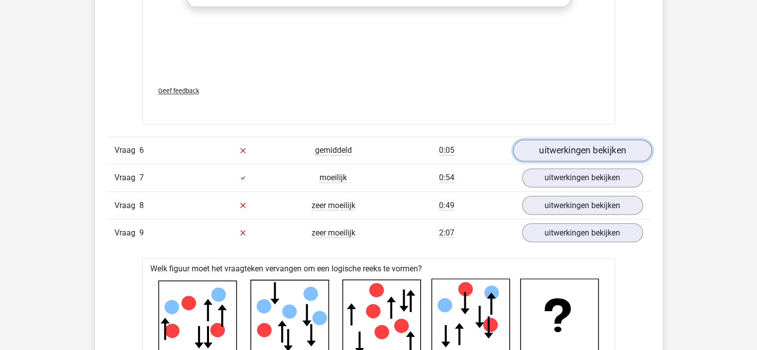
click at [545, 155] on link "uitwerkingen bekijken" at bounding box center [581, 150] width 139 height 22
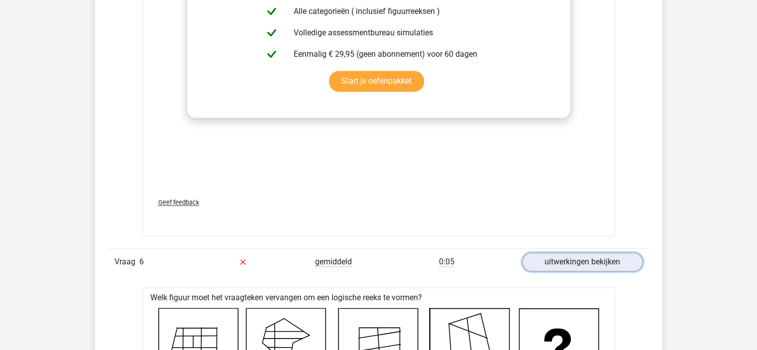
scroll to position [1642, 0]
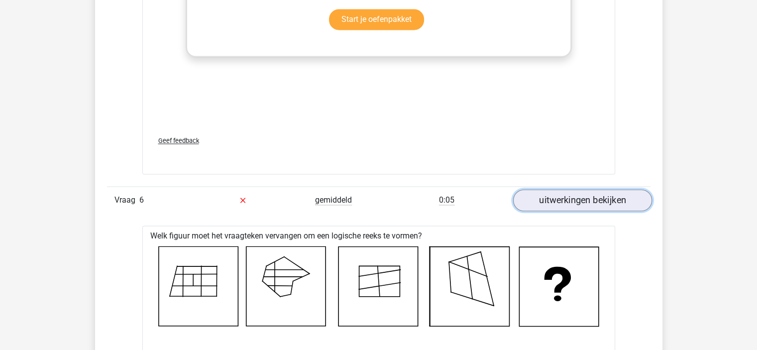
click at [561, 194] on link "uitwerkingen bekijken" at bounding box center [581, 200] width 139 height 22
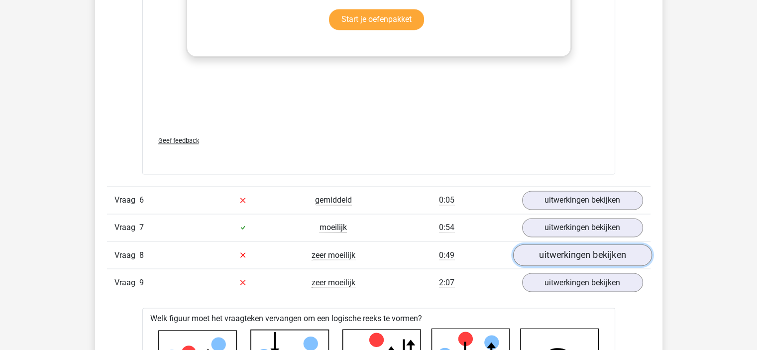
click at [547, 256] on link "uitwerkingen bekijken" at bounding box center [581, 255] width 139 height 22
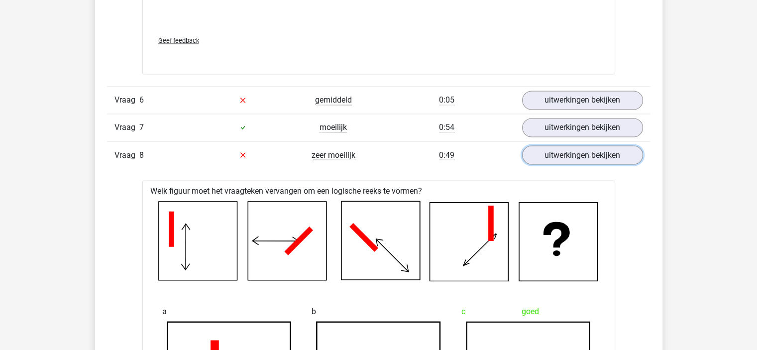
scroll to position [1741, 0]
click at [595, 156] on link "uitwerkingen bekijken" at bounding box center [581, 155] width 139 height 22
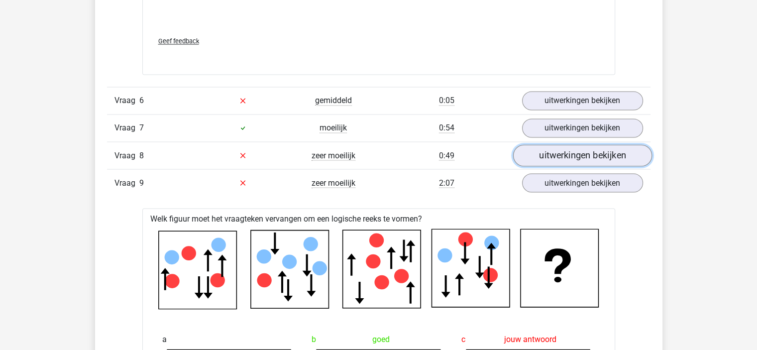
click at [595, 156] on link "uitwerkingen bekijken" at bounding box center [581, 155] width 139 height 22
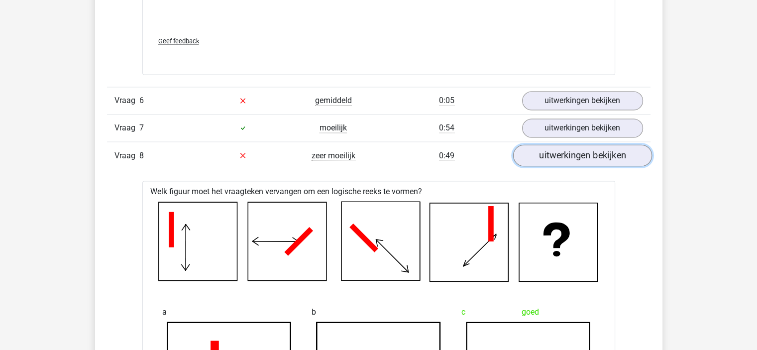
click at [572, 154] on link "uitwerkingen bekijken" at bounding box center [581, 155] width 139 height 22
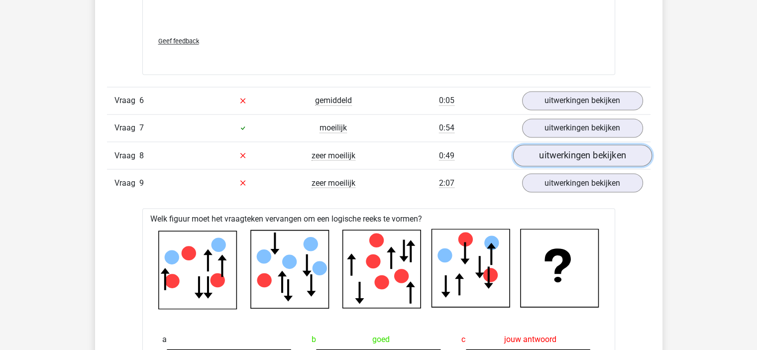
click at [564, 159] on link "uitwerkingen bekijken" at bounding box center [581, 155] width 139 height 22
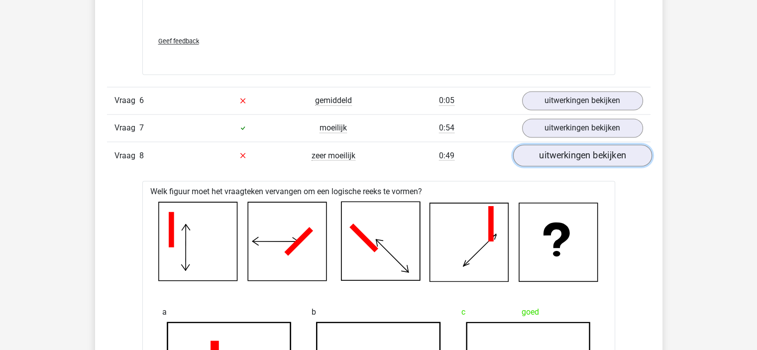
click at [565, 159] on link "uitwerkingen bekijken" at bounding box center [581, 155] width 139 height 22
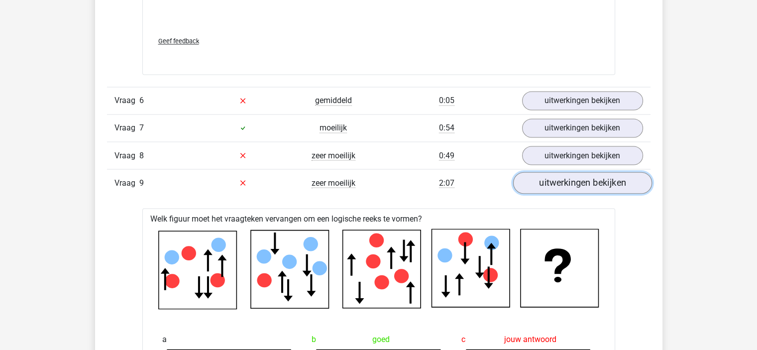
click at [574, 178] on link "uitwerkingen bekijken" at bounding box center [581, 183] width 139 height 22
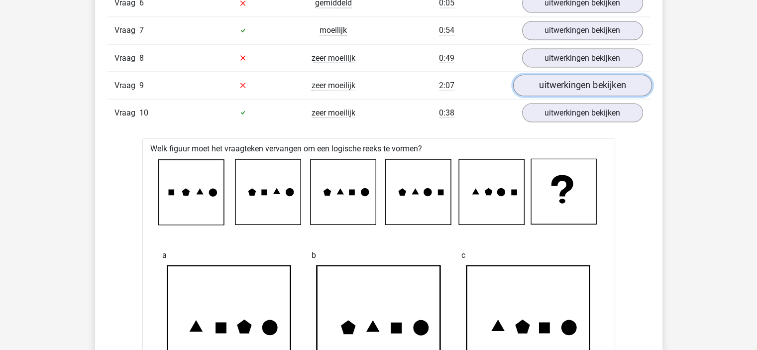
scroll to position [1841, 0]
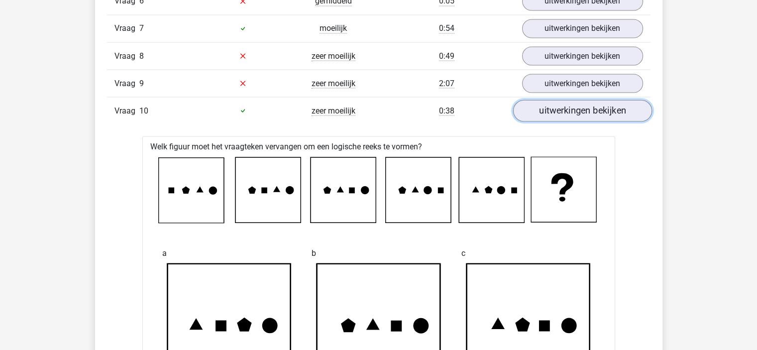
click at [570, 101] on link "uitwerkingen bekijken" at bounding box center [581, 110] width 139 height 22
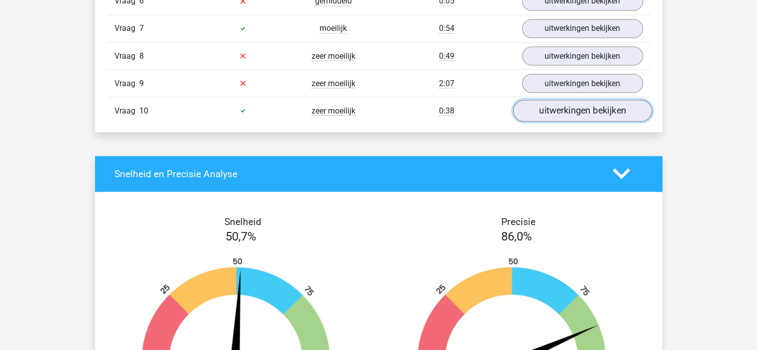
click at [573, 107] on link "uitwerkingen bekijken" at bounding box center [581, 110] width 139 height 22
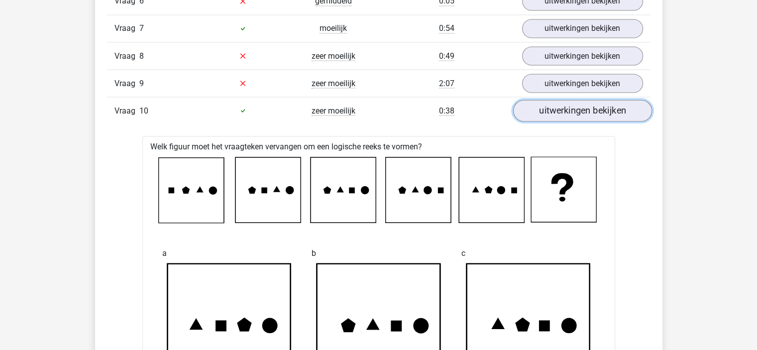
click at [573, 107] on link "uitwerkingen bekijken" at bounding box center [581, 110] width 139 height 22
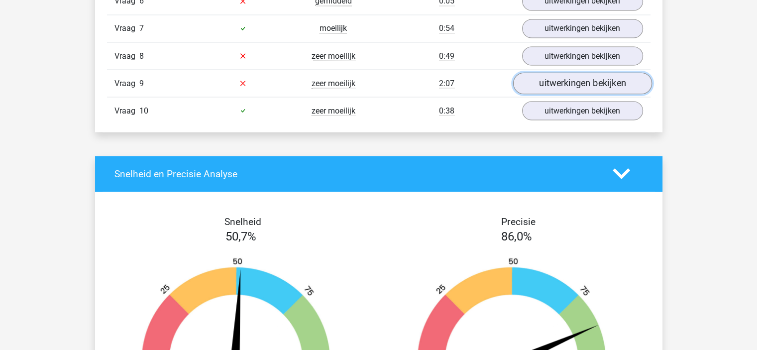
click at [562, 78] on link "uitwerkingen bekijken" at bounding box center [581, 83] width 139 height 22
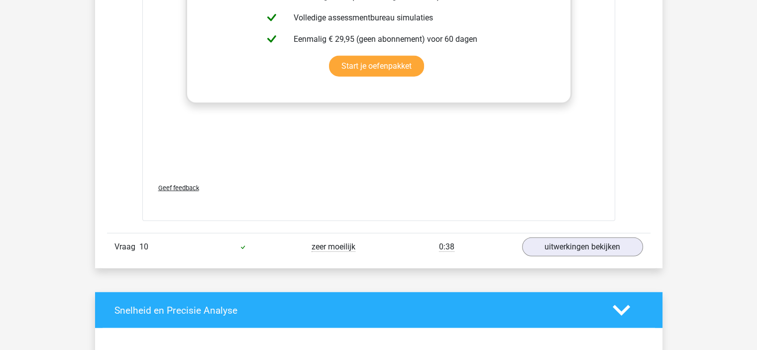
scroll to position [2637, 0]
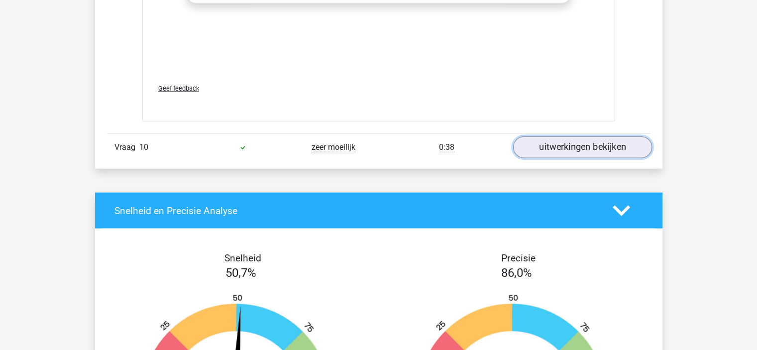
click at [571, 149] on link "uitwerkingen bekijken" at bounding box center [581, 147] width 139 height 22
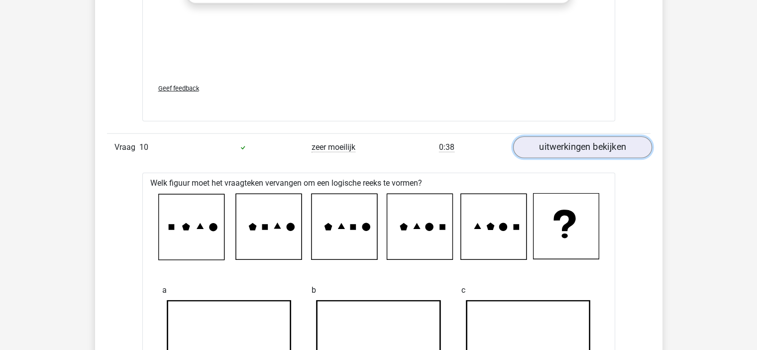
click at [571, 148] on link "uitwerkingen bekijken" at bounding box center [581, 147] width 139 height 22
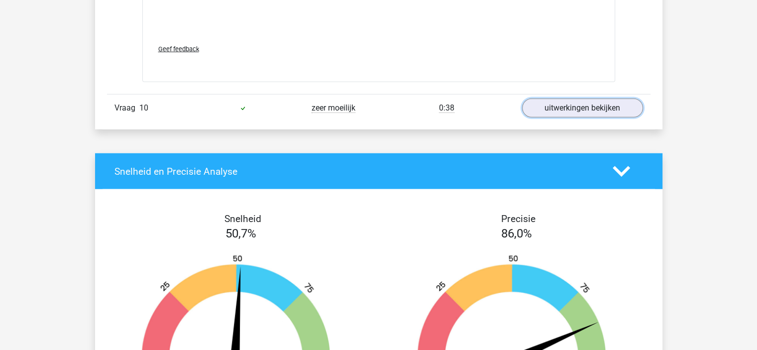
scroll to position [2736, 0]
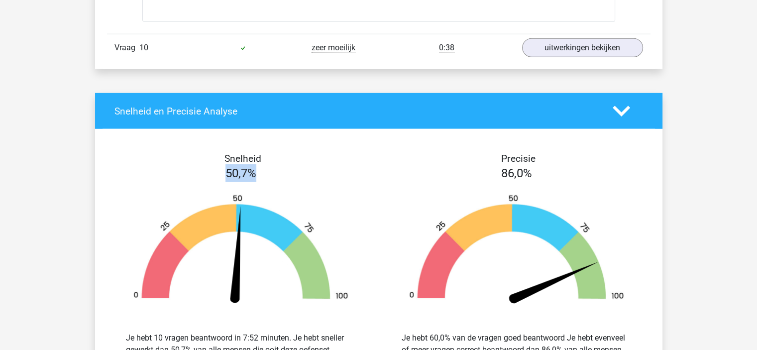
drag, startPoint x: 252, startPoint y: 169, endPoint x: 319, endPoint y: 171, distance: 66.7
click at [319, 171] on div "50,7%" at bounding box center [241, 173] width 276 height 18
drag, startPoint x: 534, startPoint y: 170, endPoint x: 492, endPoint y: 173, distance: 42.9
click at [492, 173] on div "86,0%" at bounding box center [517, 173] width 276 height 18
click at [543, 182] on div at bounding box center [516, 251] width 261 height 138
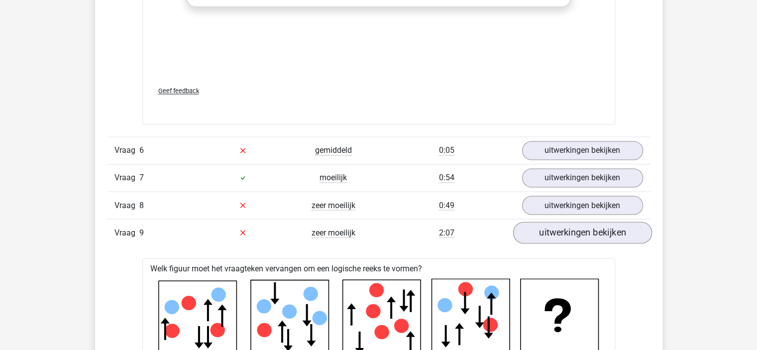
scroll to position [1592, 0]
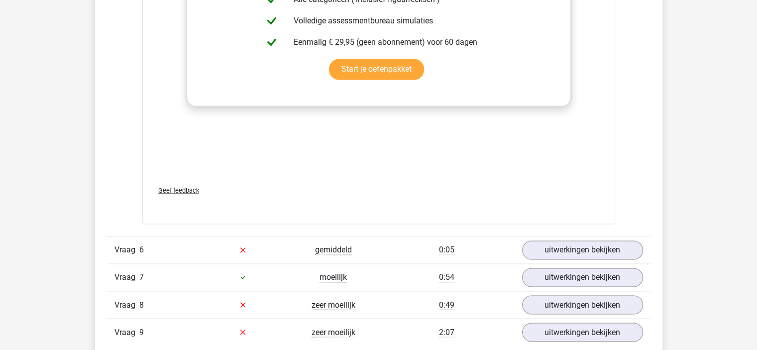
click at [561, 229] on div "Vraag 1 heel makkelijk 0:09 uitwerkingen bekijken Welk figuur moet het vraagtek…" at bounding box center [378, 236] width 528 height 1939
click at [589, 246] on link "uitwerkingen bekijken" at bounding box center [581, 250] width 139 height 22
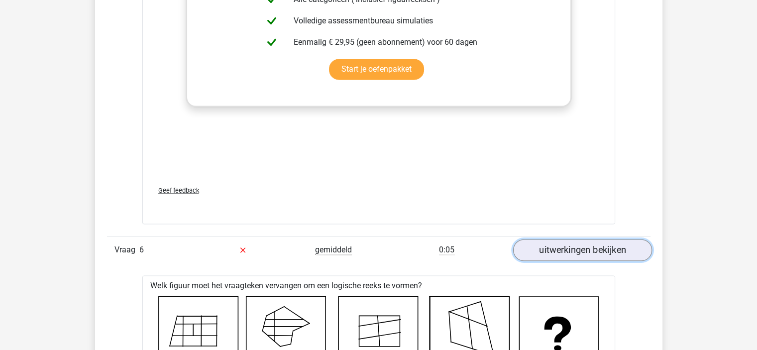
click at [589, 246] on link "uitwerkingen bekijken" at bounding box center [581, 250] width 139 height 22
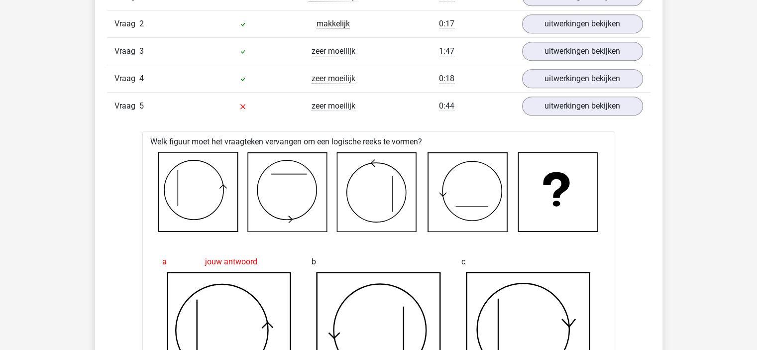
scroll to position [746, 0]
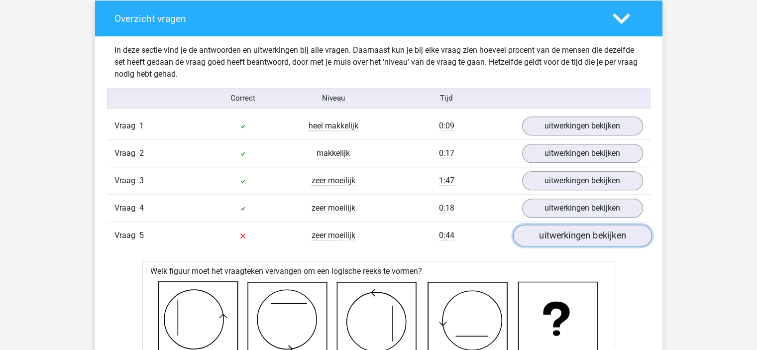
click at [594, 242] on link "uitwerkingen bekijken" at bounding box center [581, 235] width 139 height 22
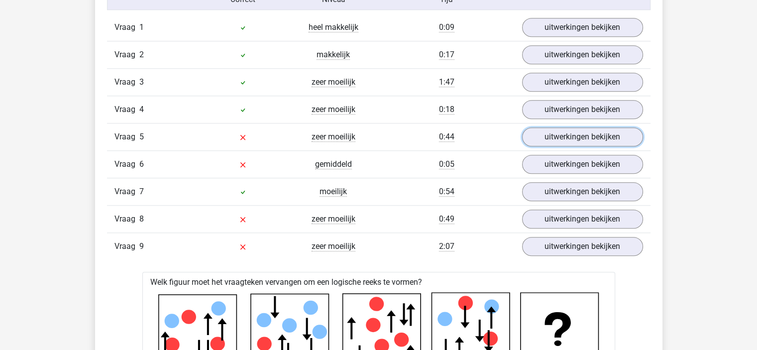
scroll to position [846, 0]
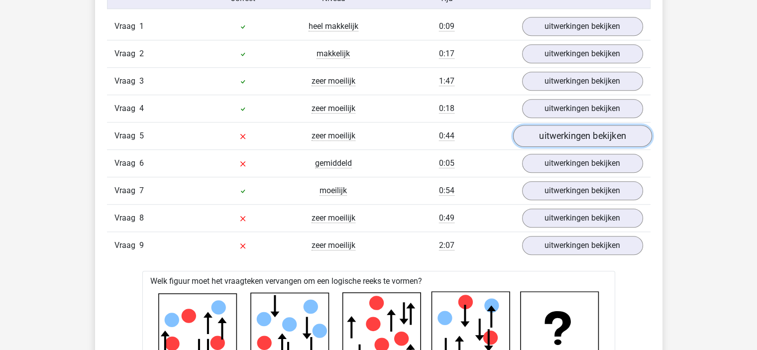
click at [528, 132] on link "uitwerkingen bekijken" at bounding box center [581, 136] width 139 height 22
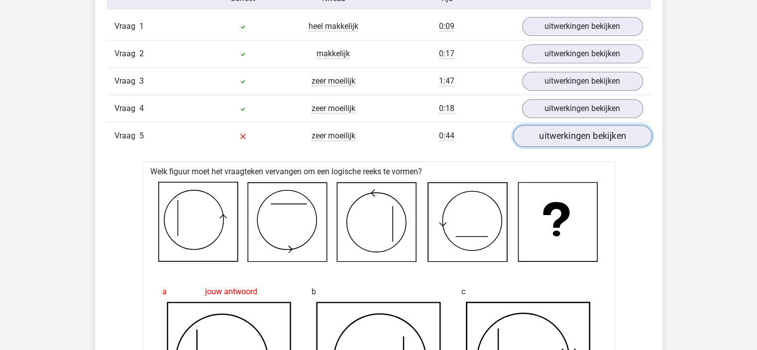
click at [541, 137] on link "uitwerkingen bekijken" at bounding box center [581, 136] width 139 height 22
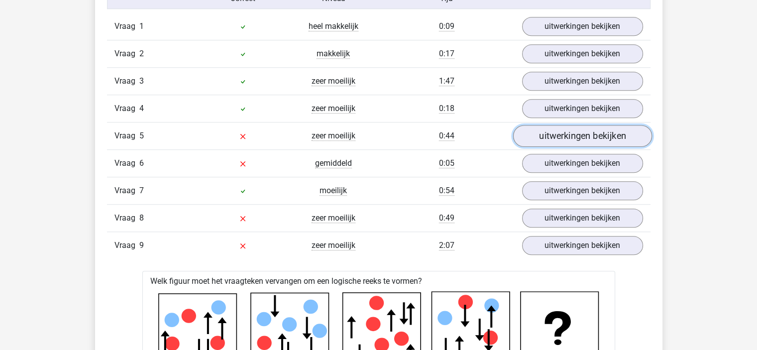
click at [541, 133] on link "uitwerkingen bekijken" at bounding box center [581, 136] width 139 height 22
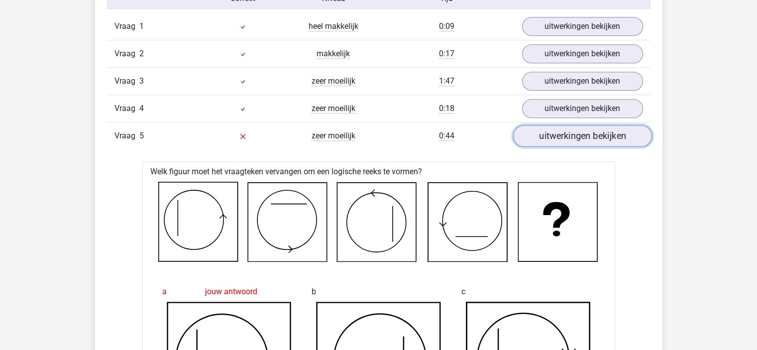
click at [541, 133] on link "uitwerkingen bekijken" at bounding box center [581, 136] width 139 height 22
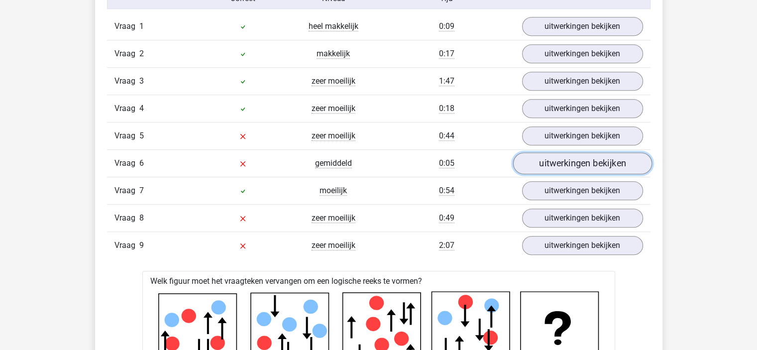
click at [549, 164] on link "uitwerkingen bekijken" at bounding box center [581, 163] width 139 height 22
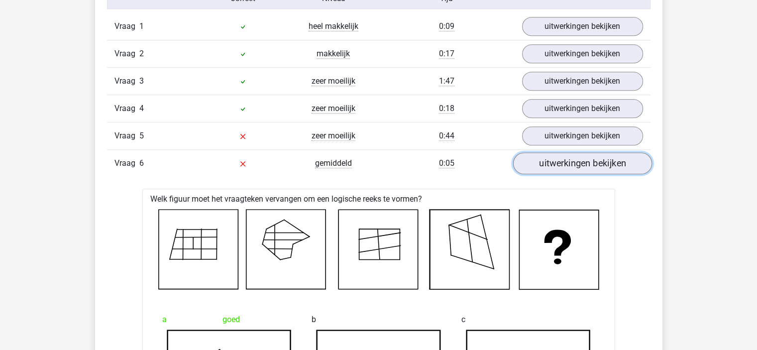
click at [564, 161] on link "uitwerkingen bekijken" at bounding box center [581, 163] width 139 height 22
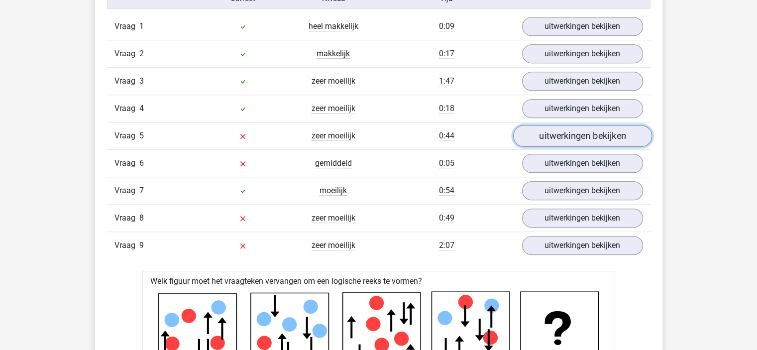
click at [564, 136] on link "uitwerkingen bekijken" at bounding box center [581, 136] width 139 height 22
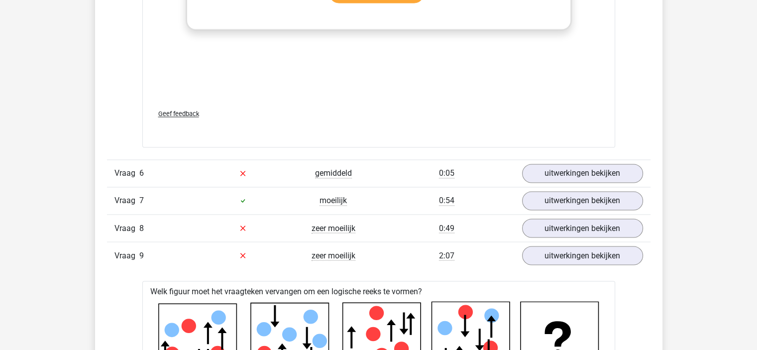
scroll to position [1691, 0]
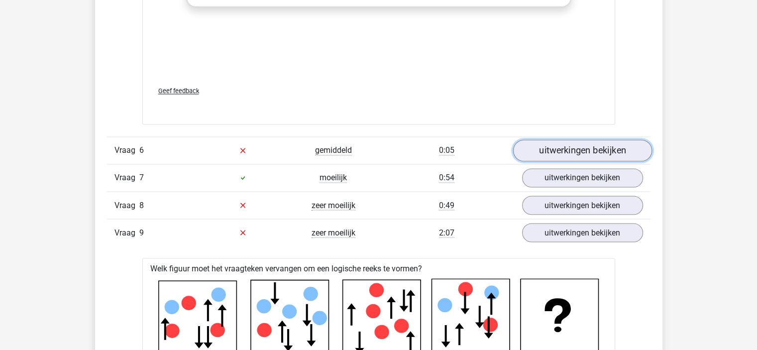
click at [576, 148] on link "uitwerkingen bekijken" at bounding box center [581, 150] width 139 height 22
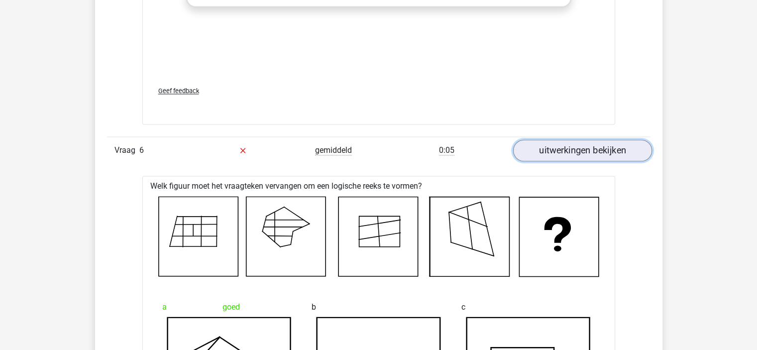
click at [541, 146] on link "uitwerkingen bekijken" at bounding box center [581, 150] width 139 height 22
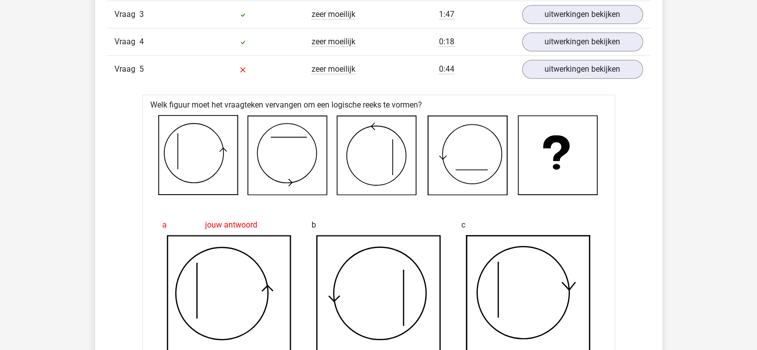
scroll to position [895, 0]
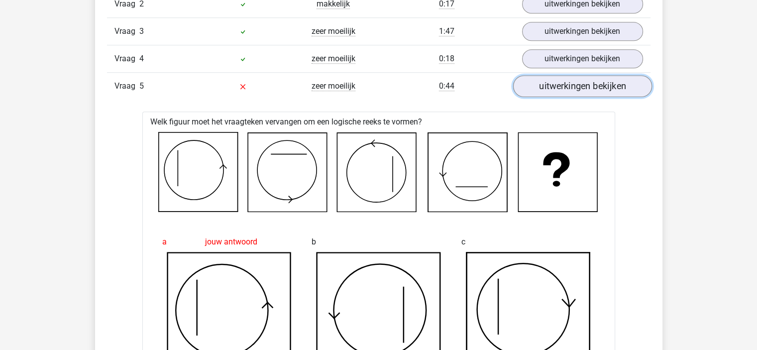
click at [581, 85] on link "uitwerkingen bekijken" at bounding box center [581, 86] width 139 height 22
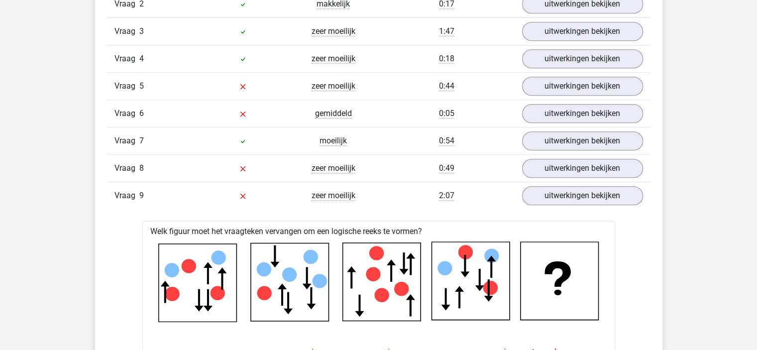
click at [571, 155] on div "Vraag 8 zeer moeilijk 0:49 uitwerkingen bekijken" at bounding box center [378, 167] width 543 height 27
click at [569, 167] on link "uitwerkingen bekijken" at bounding box center [581, 168] width 139 height 22
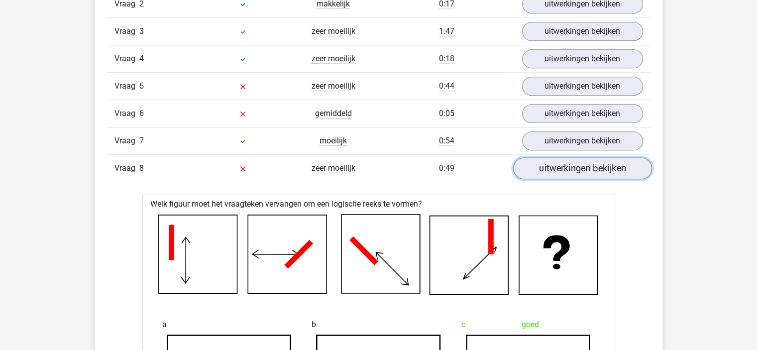
click at [569, 167] on link "uitwerkingen bekijken" at bounding box center [581, 168] width 139 height 22
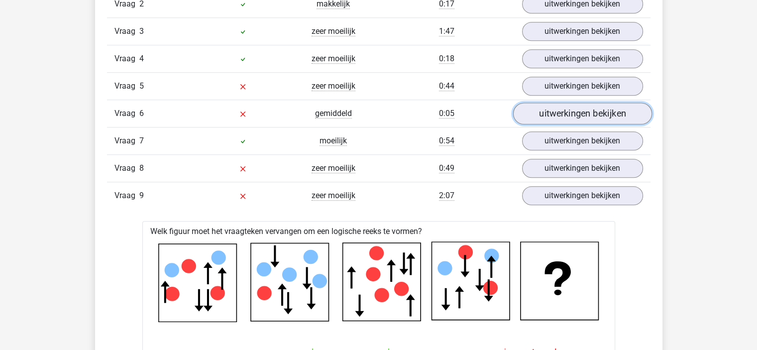
click at [562, 109] on link "uitwerkingen bekijken" at bounding box center [581, 113] width 139 height 22
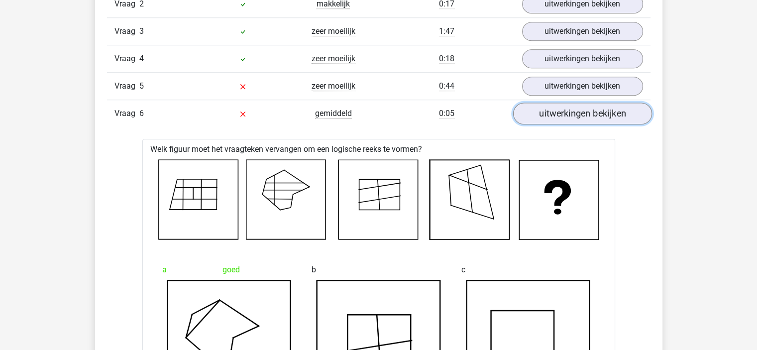
click at [563, 110] on link "uitwerkingen bekijken" at bounding box center [581, 113] width 139 height 22
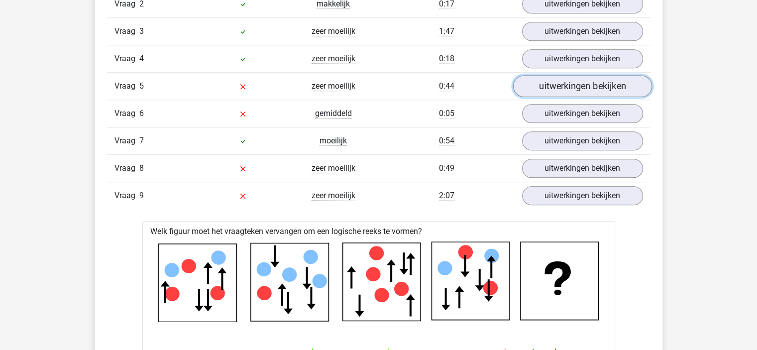
click at [561, 89] on link "uitwerkingen bekijken" at bounding box center [581, 86] width 139 height 22
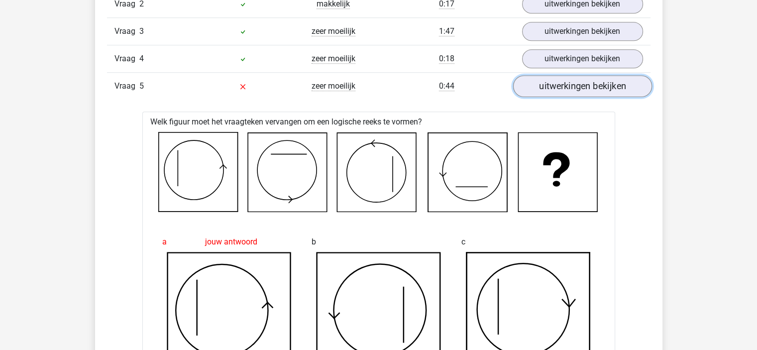
click at [561, 89] on link "uitwerkingen bekijken" at bounding box center [581, 86] width 139 height 22
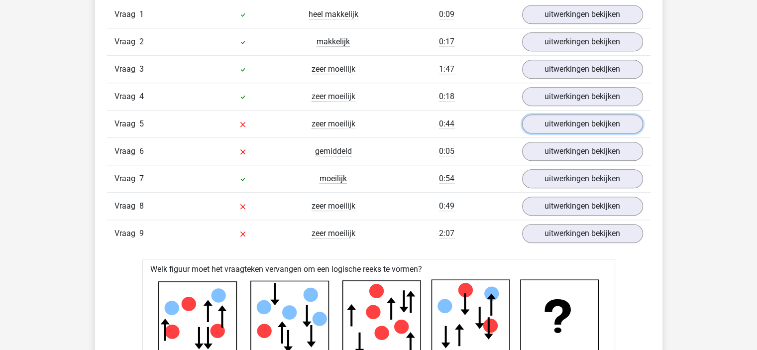
scroll to position [945, 0]
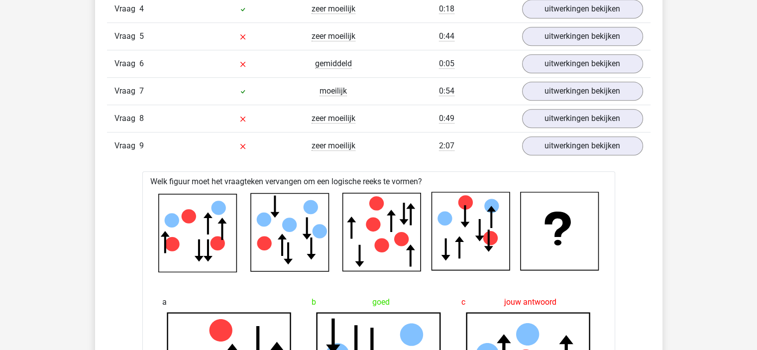
click at [583, 125] on div "Vraag 8 zeer moeilijk 0:49 uitwerkingen bekijken" at bounding box center [378, 117] width 543 height 27
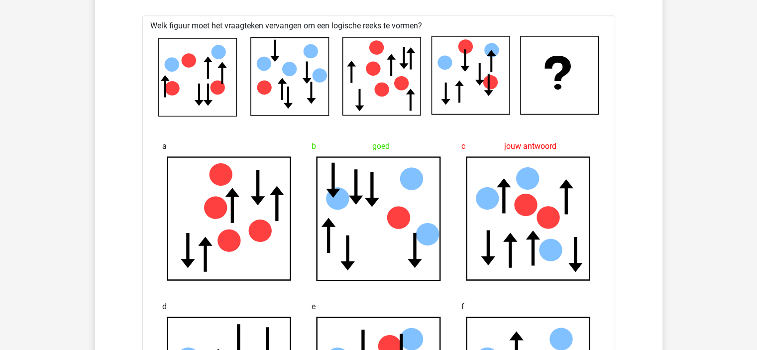
scroll to position [995, 0]
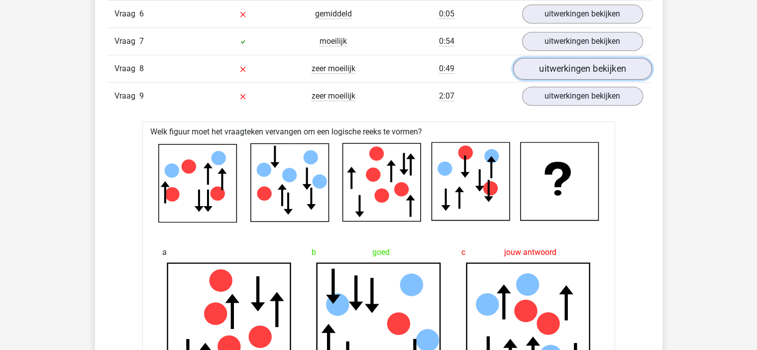
click at [595, 68] on link "uitwerkingen bekijken" at bounding box center [581, 69] width 139 height 22
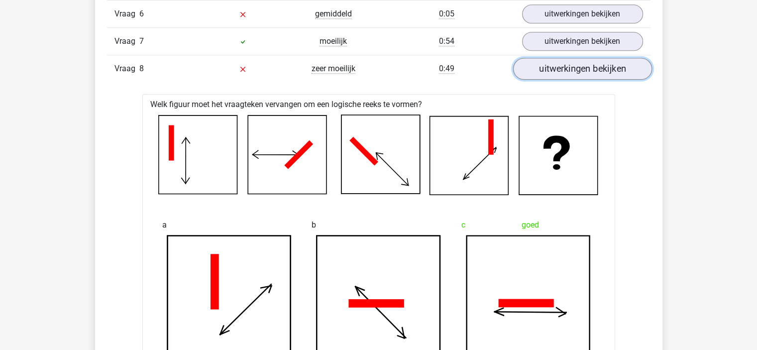
click at [578, 71] on link "uitwerkingen bekijken" at bounding box center [581, 69] width 139 height 22
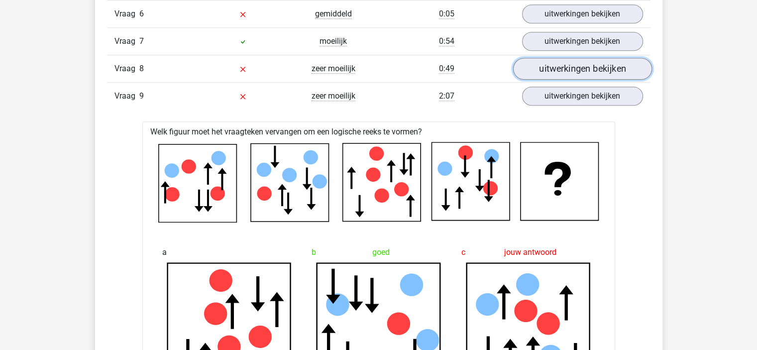
click at [578, 71] on link "uitwerkingen bekijken" at bounding box center [581, 69] width 139 height 22
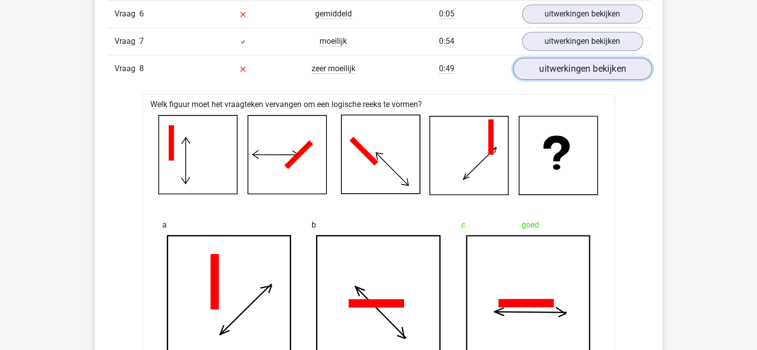
click at [579, 71] on link "uitwerkingen bekijken" at bounding box center [581, 69] width 139 height 22
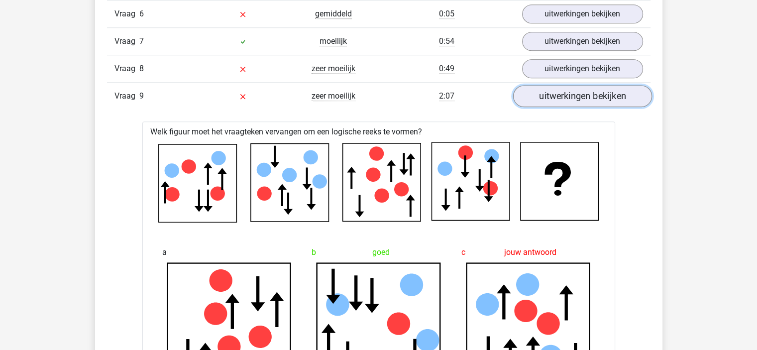
click at [581, 88] on link "uitwerkingen bekijken" at bounding box center [581, 96] width 139 height 22
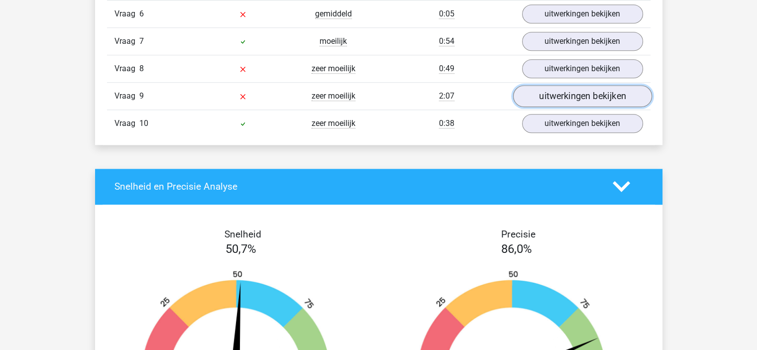
click at [581, 87] on link "uitwerkingen bekijken" at bounding box center [581, 96] width 139 height 22
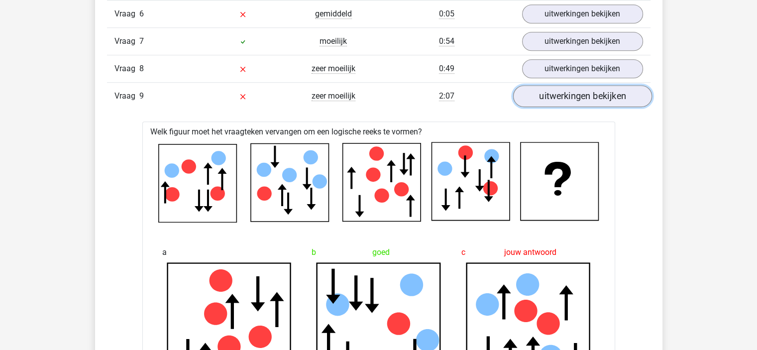
click at [581, 87] on link "uitwerkingen bekijken" at bounding box center [581, 96] width 139 height 22
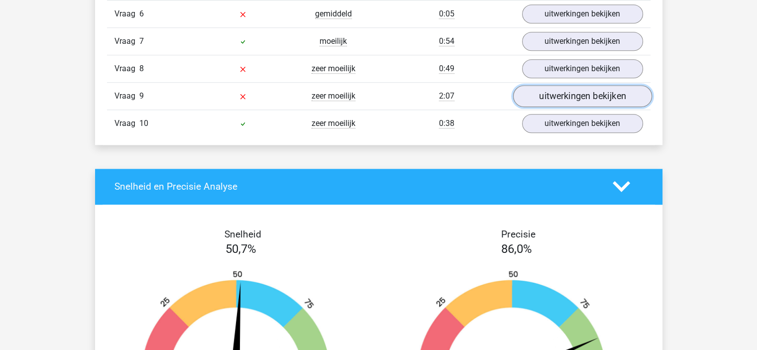
click at [581, 87] on link "uitwerkingen bekijken" at bounding box center [581, 96] width 139 height 22
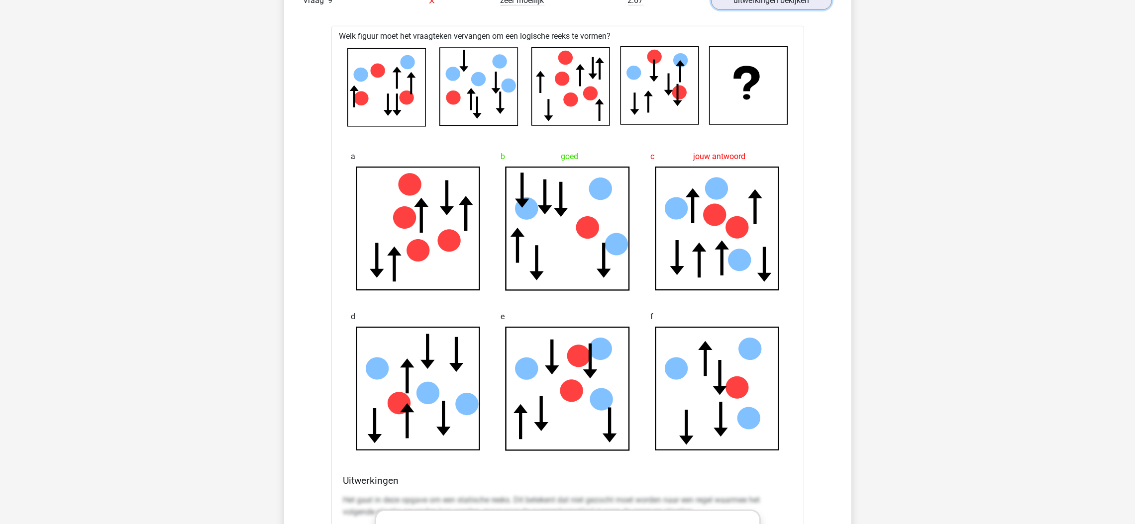
scroll to position [1069, 0]
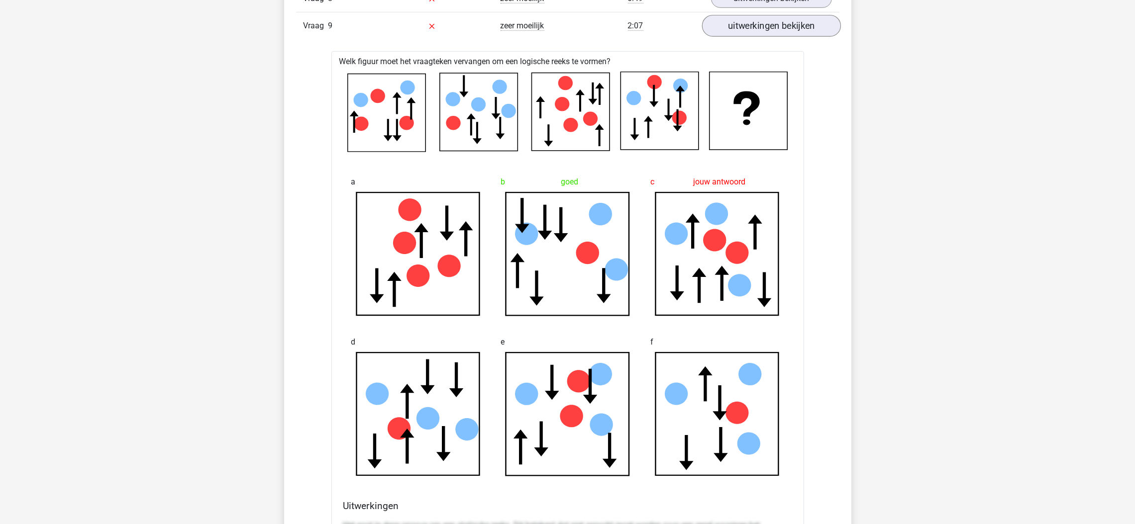
drag, startPoint x: 773, startPoint y: 40, endPoint x: 783, endPoint y: 35, distance: 10.9
click at [756, 39] on div "Vraag 9 zeer moeilijk 2:07 uitwerkingen bekijken" at bounding box center [567, 25] width 543 height 27
click at [756, 32] on link "uitwerkingen bekijken" at bounding box center [770, 26] width 139 height 22
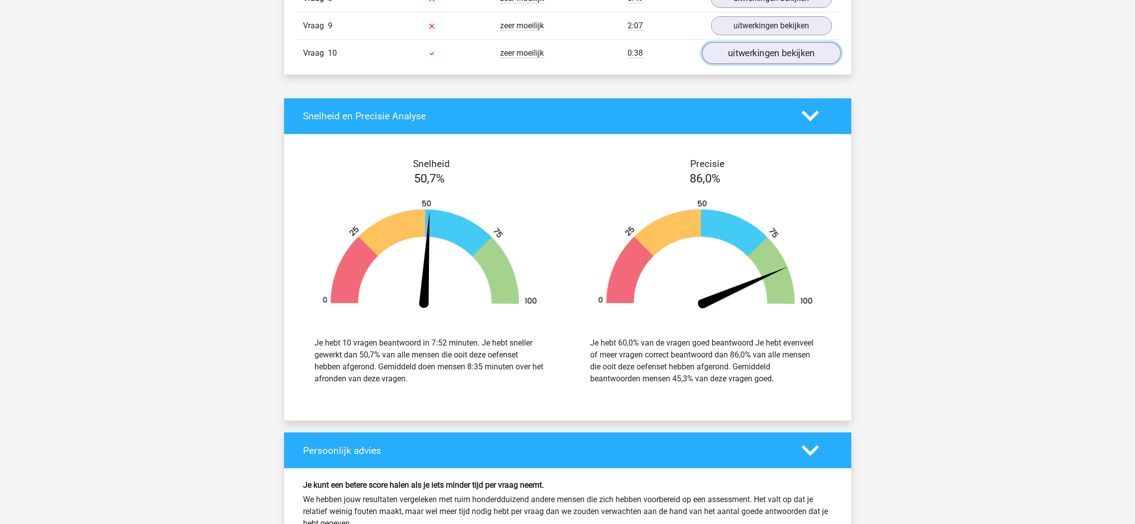
click at [756, 64] on link "uitwerkingen bekijken" at bounding box center [770, 53] width 139 height 22
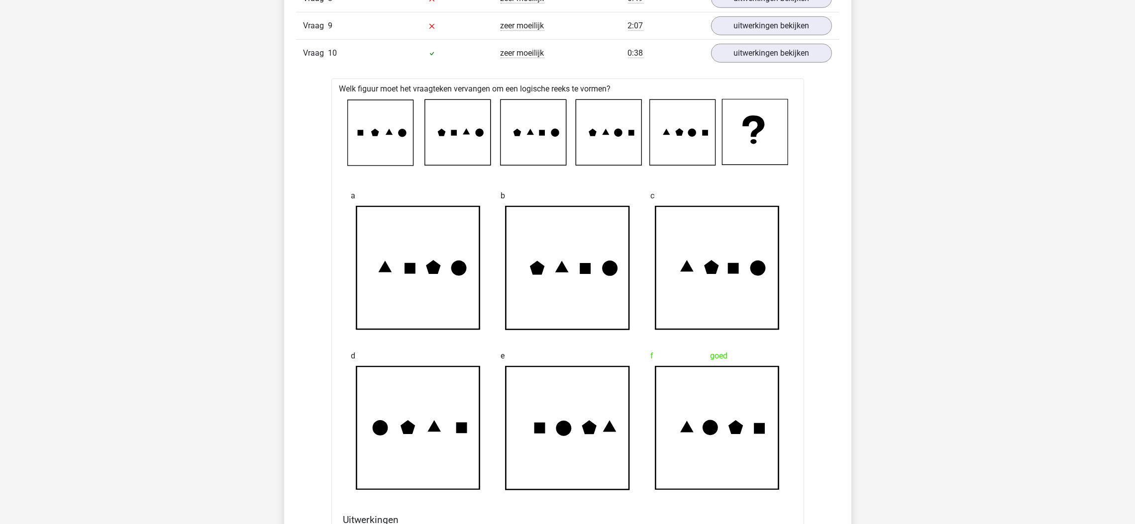
click at [756, 67] on div "Vraag 10 zeer moeilijk 0:38 uitwerkingen bekijken" at bounding box center [567, 52] width 543 height 27
click at [756, 57] on link "uitwerkingen bekijken" at bounding box center [770, 53] width 139 height 22
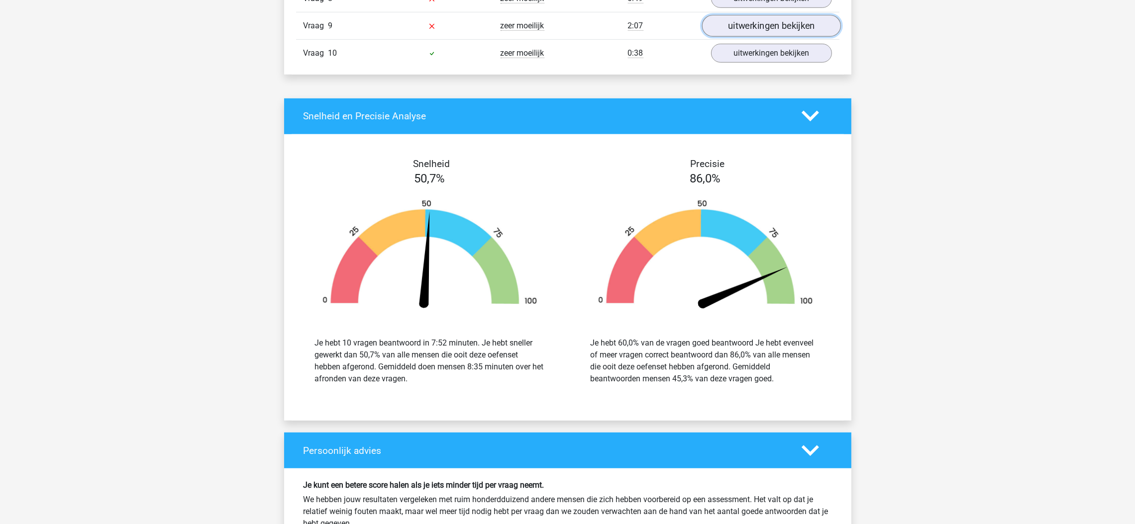
click at [756, 21] on link "uitwerkingen bekijken" at bounding box center [770, 26] width 139 height 22
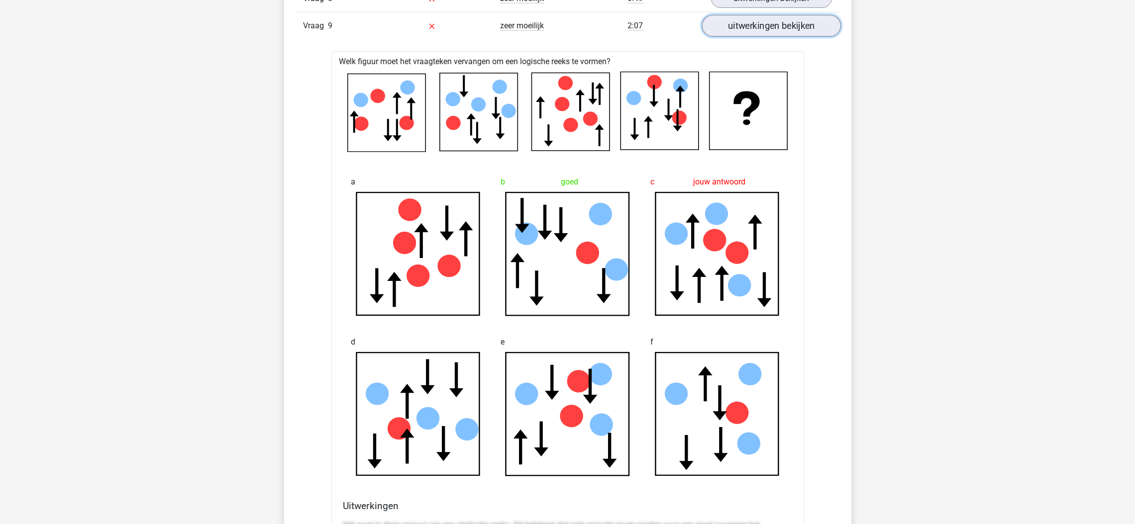
click at [756, 21] on link "uitwerkingen bekijken" at bounding box center [770, 26] width 139 height 22
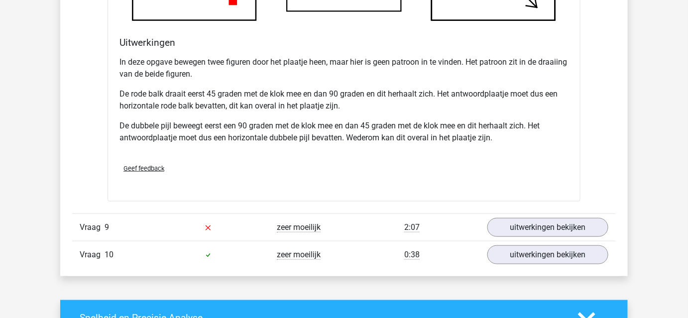
scroll to position [1567, 0]
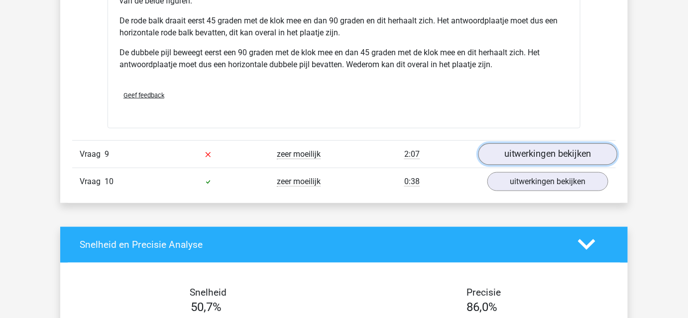
click at [548, 148] on link "uitwerkingen bekijken" at bounding box center [547, 154] width 139 height 22
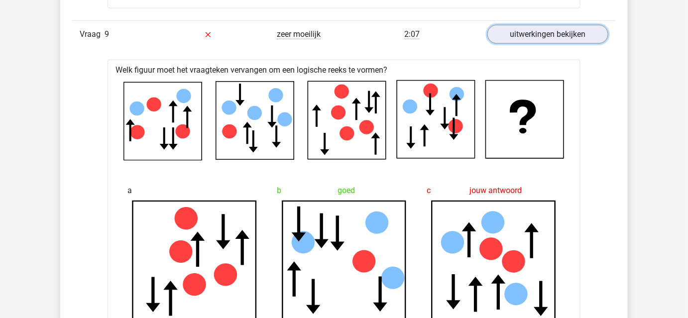
scroll to position [1702, 0]
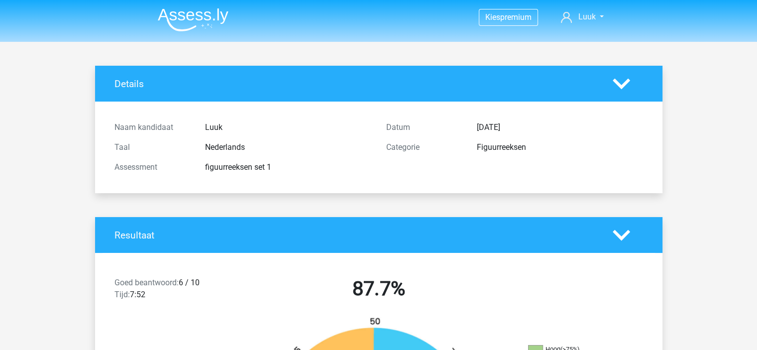
click at [199, 20] on img at bounding box center [193, 19] width 71 height 23
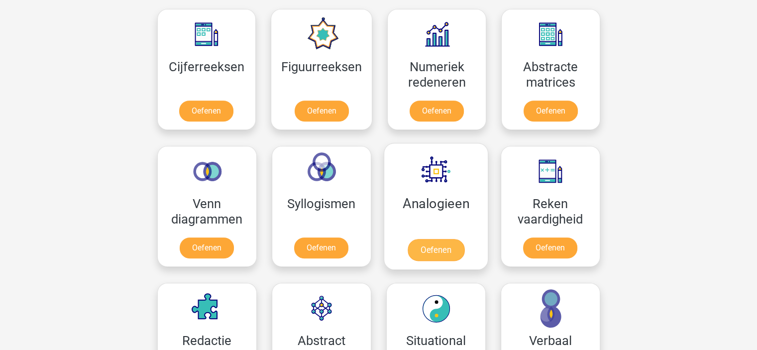
scroll to position [497, 0]
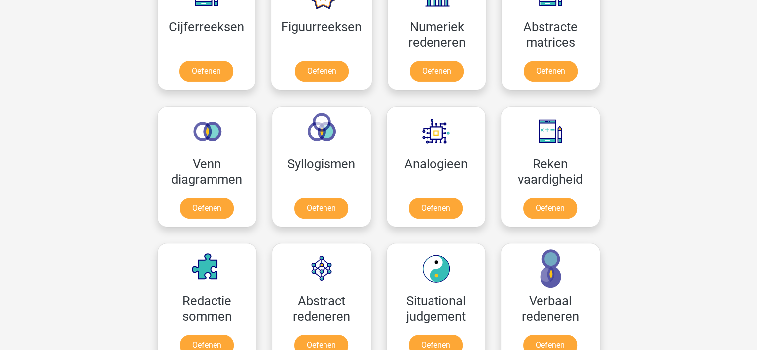
click at [436, 231] on div "Analogieen Oefenen" at bounding box center [436, 166] width 114 height 137
click at [433, 202] on link "Oefenen" at bounding box center [435, 210] width 57 height 22
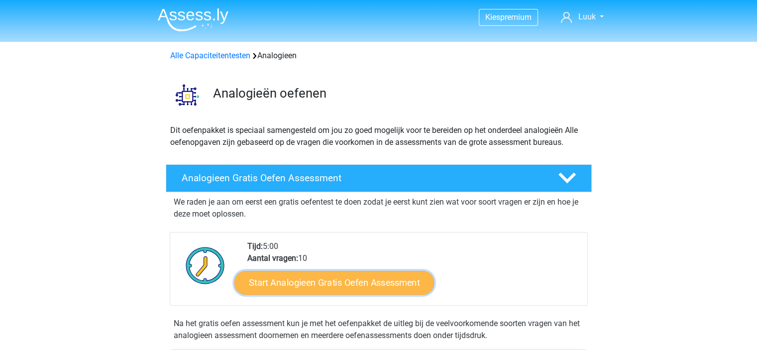
click at [350, 284] on link "Start Analogieen Gratis Oefen Assessment" at bounding box center [333, 282] width 199 height 24
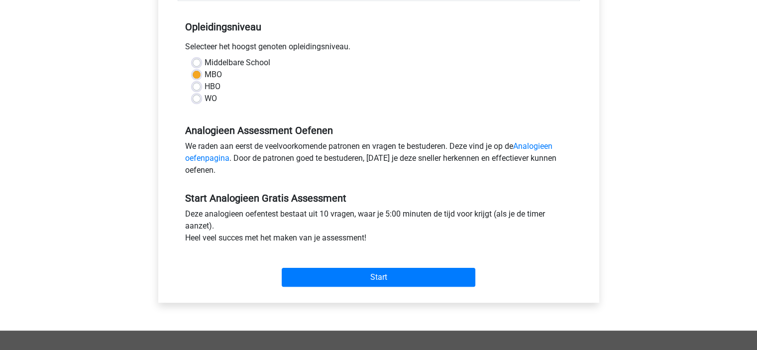
scroll to position [199, 0]
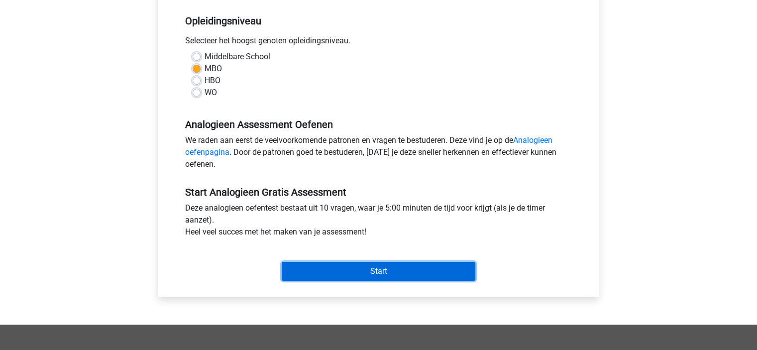
click at [339, 267] on input "Start" at bounding box center [379, 271] width 194 height 19
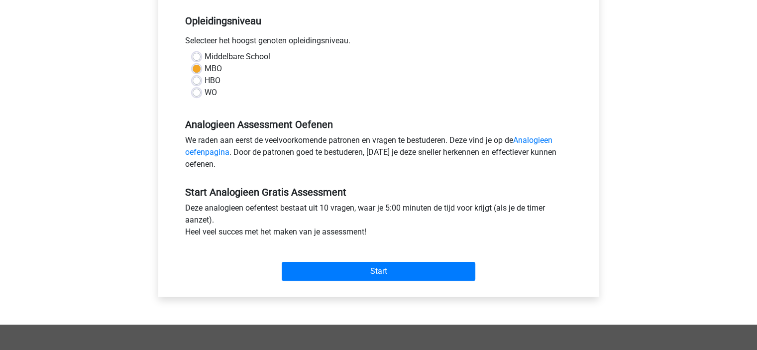
click at [229, 53] on label "Middelbare School" at bounding box center [237, 57] width 66 height 12
click at [200, 53] on input "Middelbare School" at bounding box center [197, 56] width 8 height 10
radio input "true"
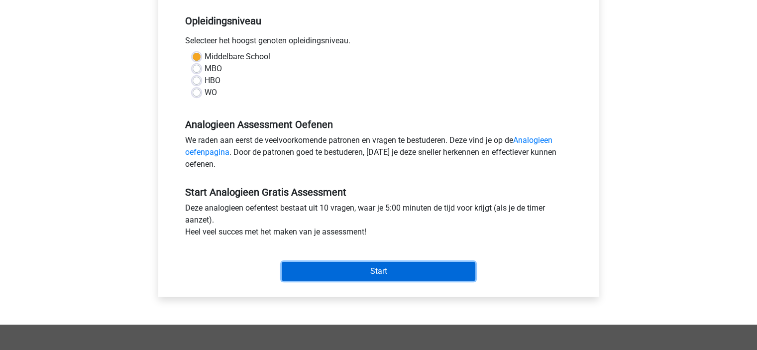
click at [346, 271] on input "Start" at bounding box center [379, 271] width 194 height 19
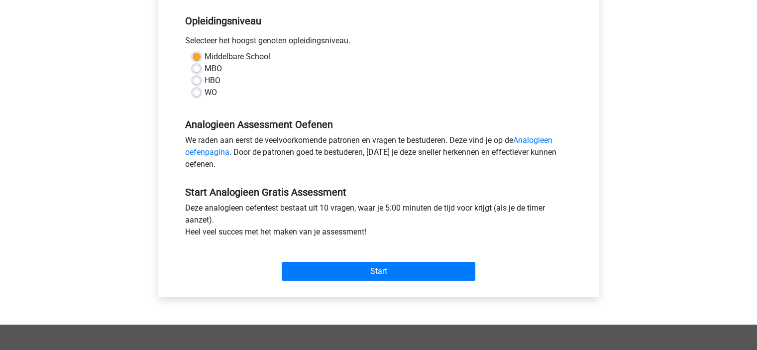
click at [207, 79] on label "HBO" at bounding box center [212, 81] width 16 height 12
click at [200, 79] on input "HBO" at bounding box center [197, 80] width 8 height 10
radio input "true"
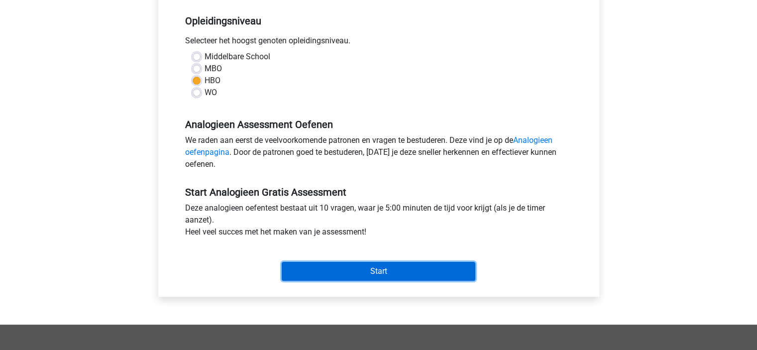
click at [320, 276] on input "Start" at bounding box center [379, 271] width 194 height 19
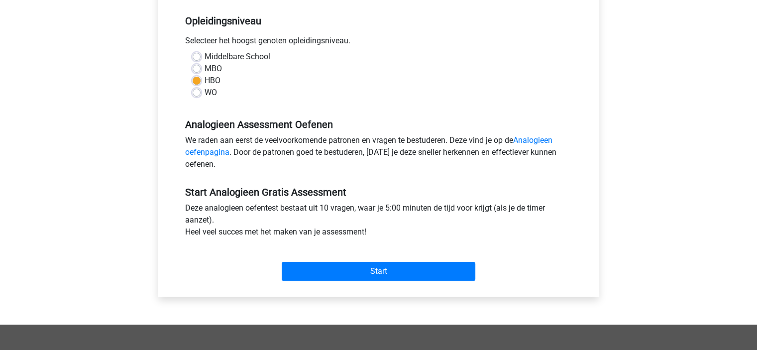
click at [210, 69] on label "MBO" at bounding box center [212, 69] width 17 height 12
click at [200, 69] on input "MBO" at bounding box center [197, 68] width 8 height 10
radio input "true"
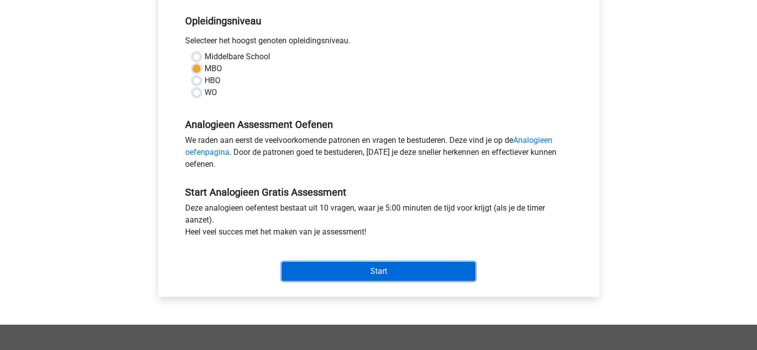
click at [374, 272] on input "Start" at bounding box center [379, 271] width 194 height 19
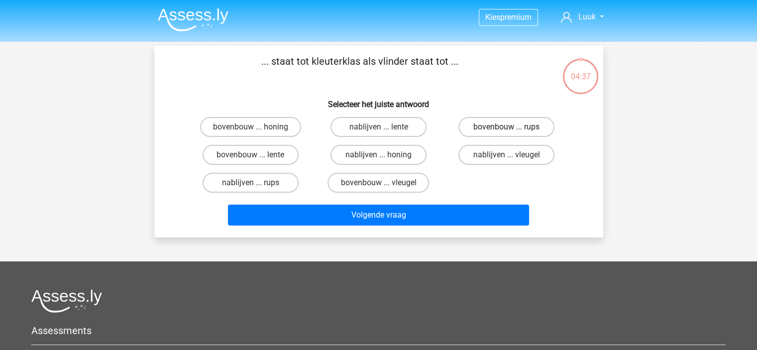
click at [500, 136] on label "bovenbouw ... rups" at bounding box center [506, 127] width 96 height 20
click at [506, 133] on input "bovenbouw ... rups" at bounding box center [509, 130] width 6 height 6
radio input "true"
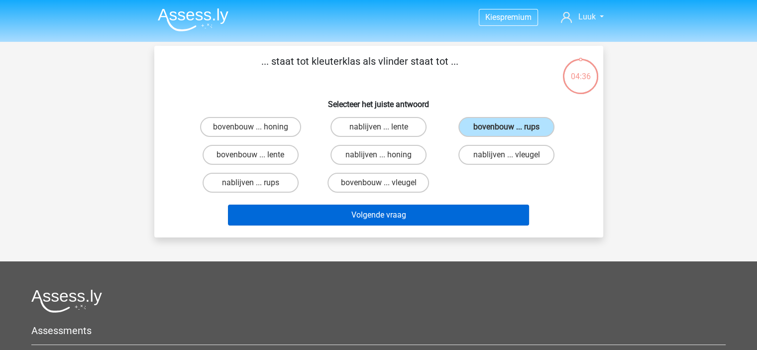
drag, startPoint x: 462, startPoint y: 229, endPoint x: 458, endPoint y: 217, distance: 13.2
click at [462, 229] on div "... staat tot kleuterklas als vlinder staat tot ... Selecteer het juiste antwoo…" at bounding box center [378, 142] width 449 height 192
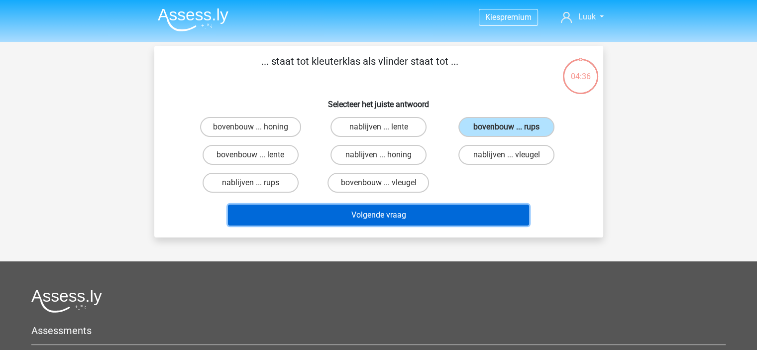
click at [458, 217] on button "Volgende vraag" at bounding box center [378, 214] width 301 height 21
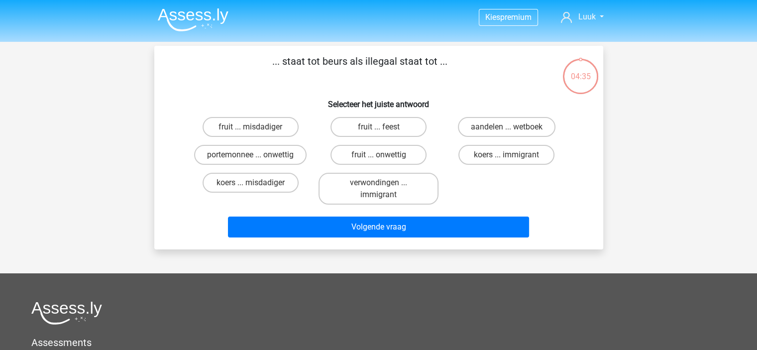
scroll to position [46, 0]
